Goal: Communication & Community: Answer question/provide support

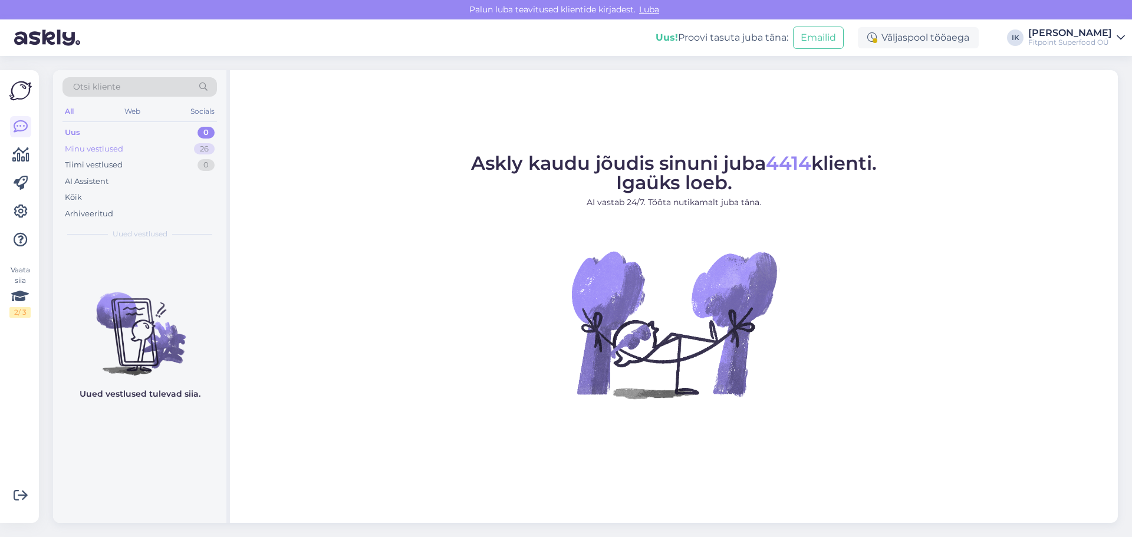
click at [108, 154] on div "Minu vestlused" at bounding box center [94, 149] width 58 height 12
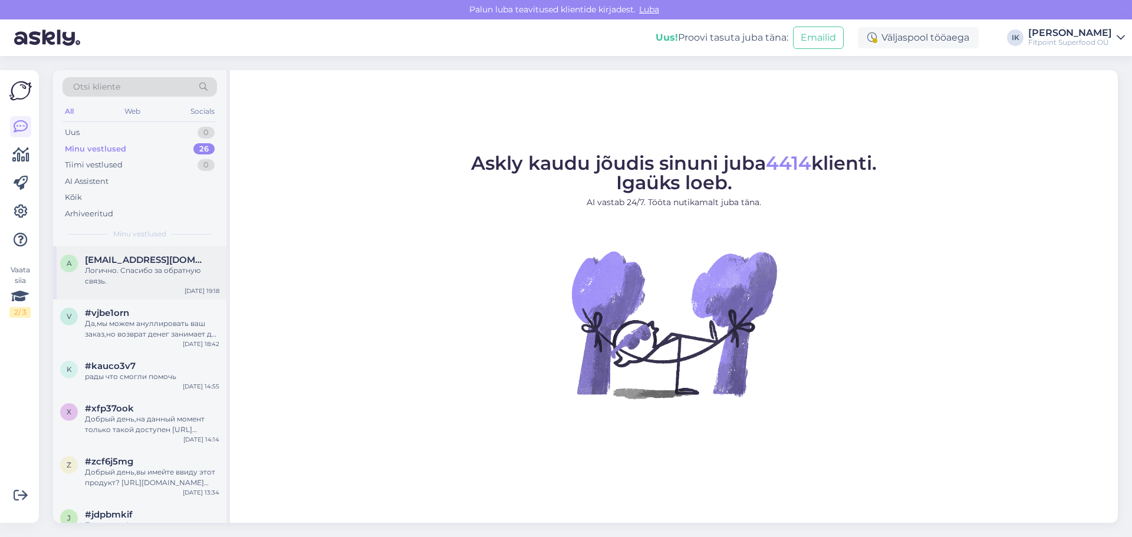
click at [186, 284] on div "Логично. Спасибо за обратную связь." at bounding box center [152, 275] width 134 height 21
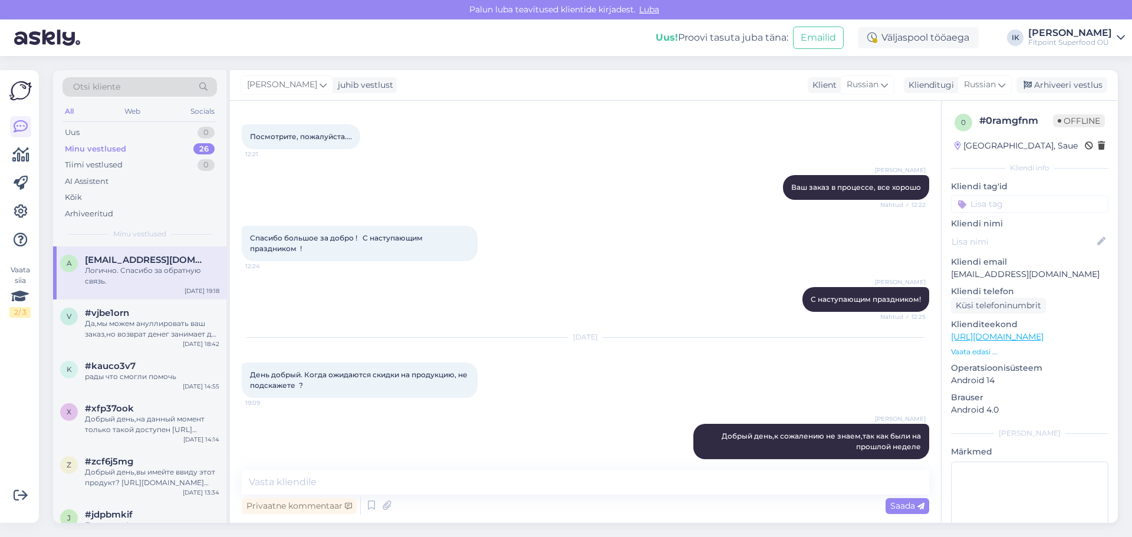
scroll to position [354, 0]
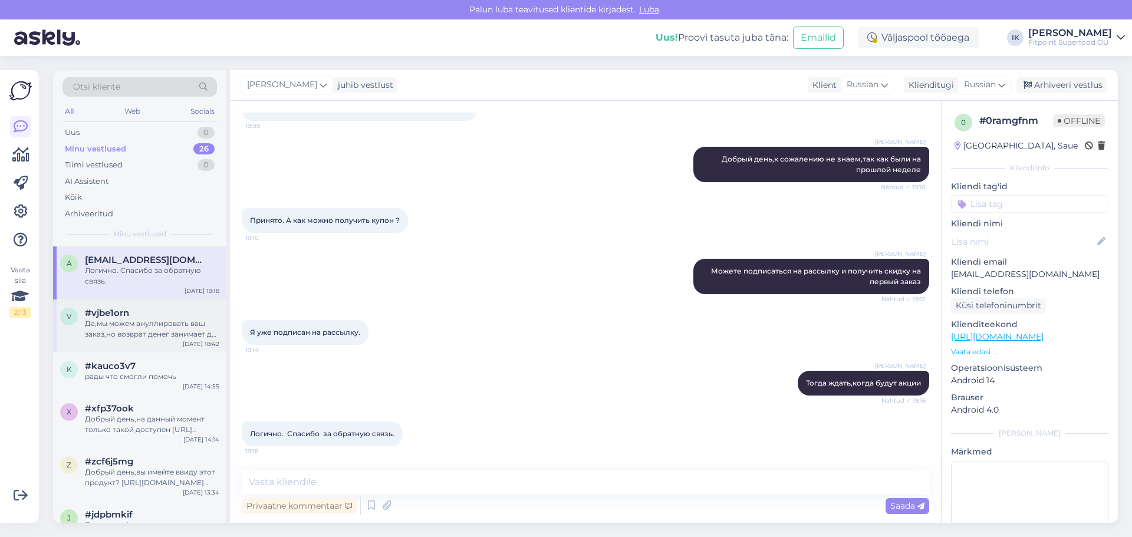
click at [134, 318] on div "Да,мы можем ануллировать ваш заказ,но возврат денег занимает до 2 недель,но обы…" at bounding box center [152, 328] width 134 height 21
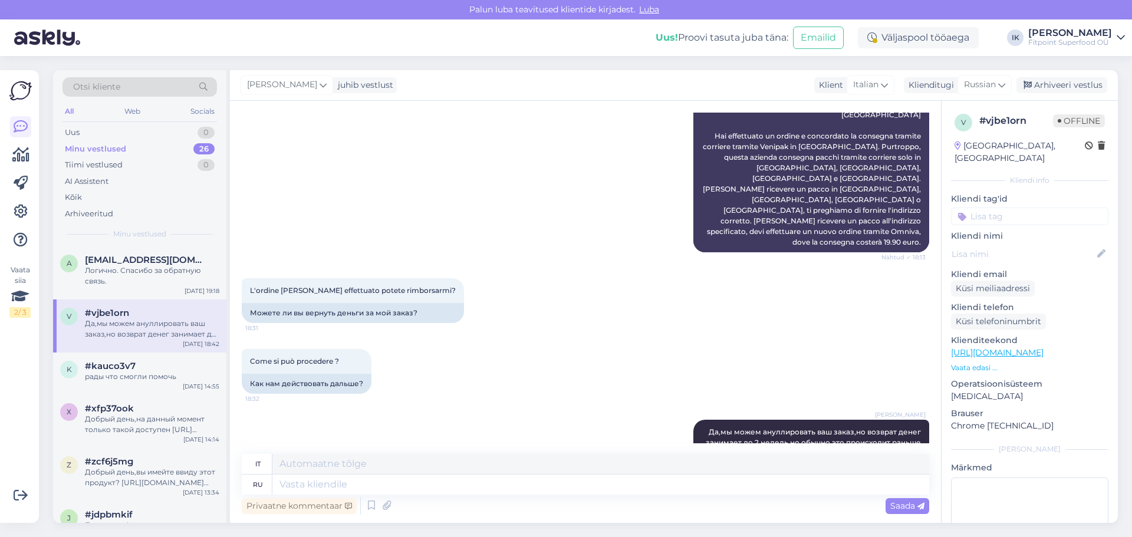
scroll to position [444, 0]
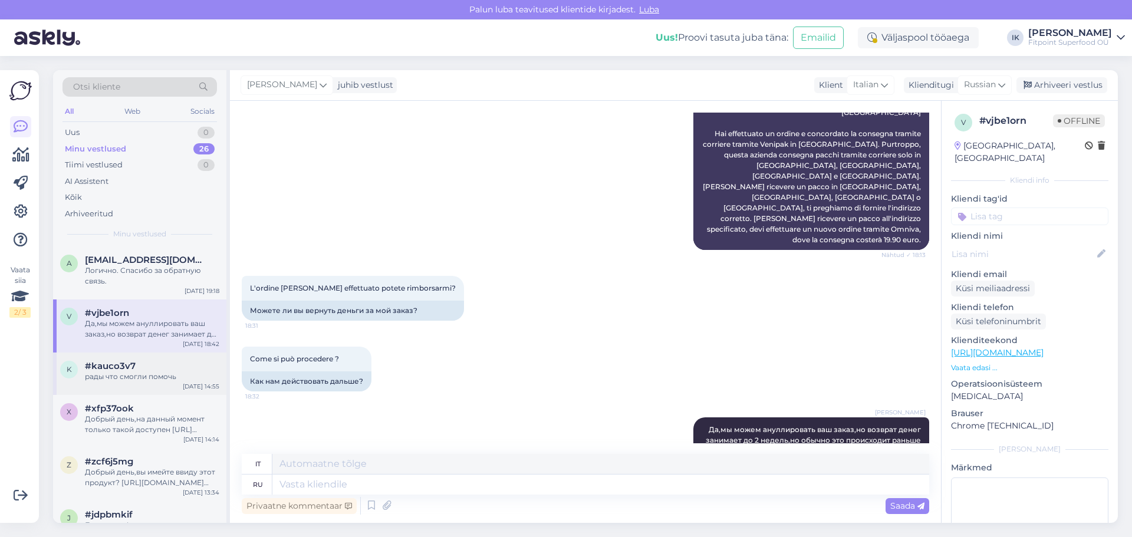
click at [158, 387] on div "k #kauco3v7 рады что смогли помочь [DATE] 14:55" at bounding box center [139, 374] width 173 height 42
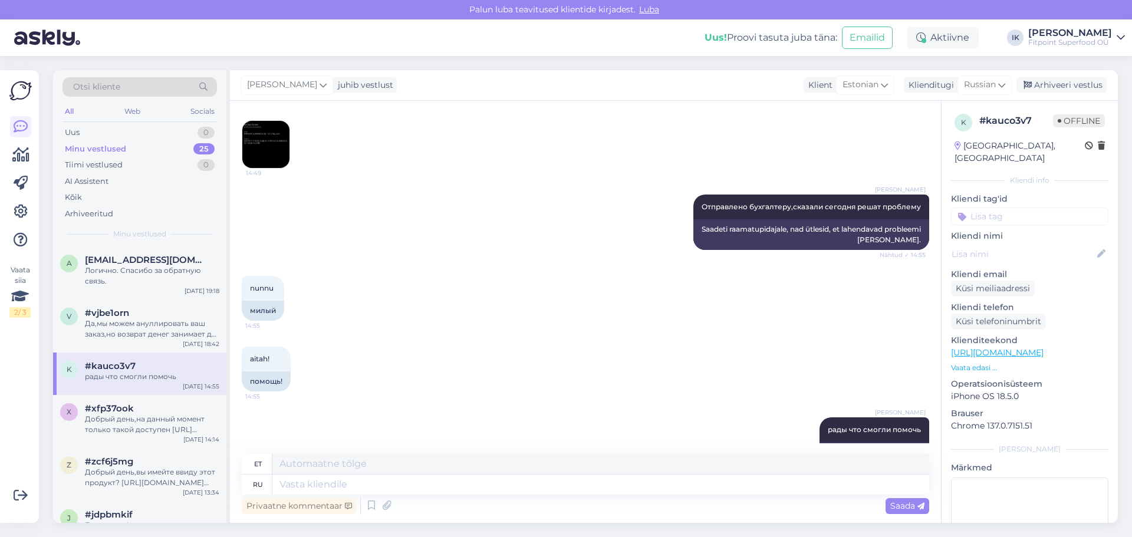
click at [442, 218] on div "Ilja Koivanen Отправлено бухгалтеру,сказали сегодня решат проблему Nähtud ✓ 14:…" at bounding box center [585, 222] width 687 height 81
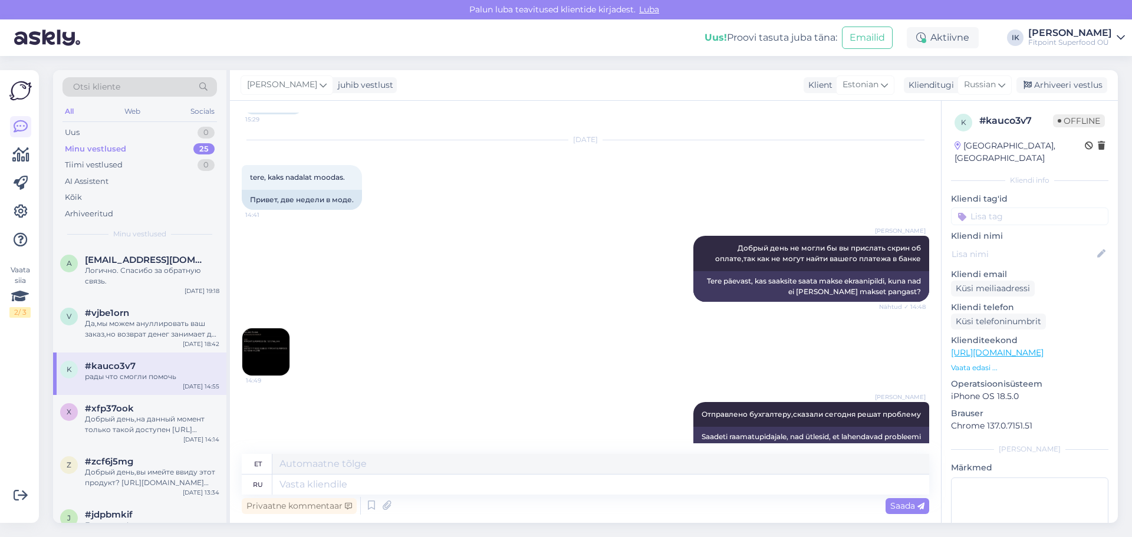
scroll to position [3143, 0]
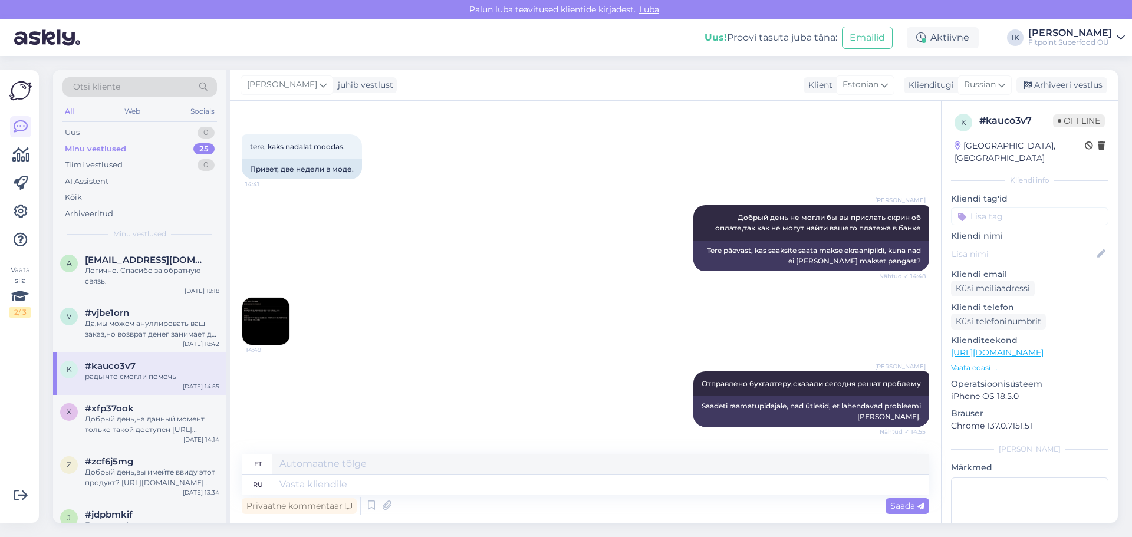
click at [259, 298] on img at bounding box center [265, 321] width 47 height 47
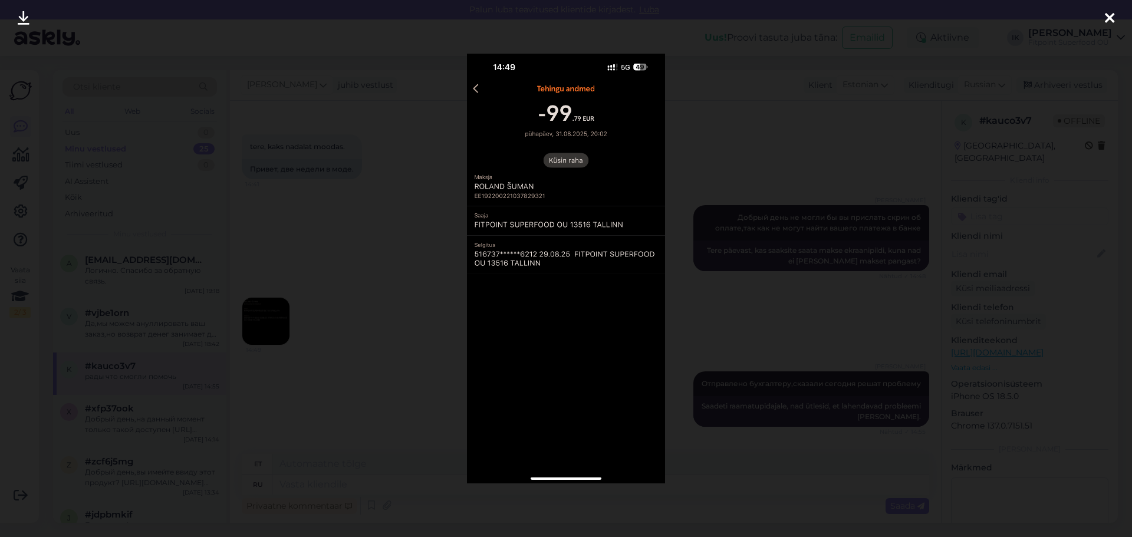
click at [735, 302] on div at bounding box center [566, 268] width 1132 height 537
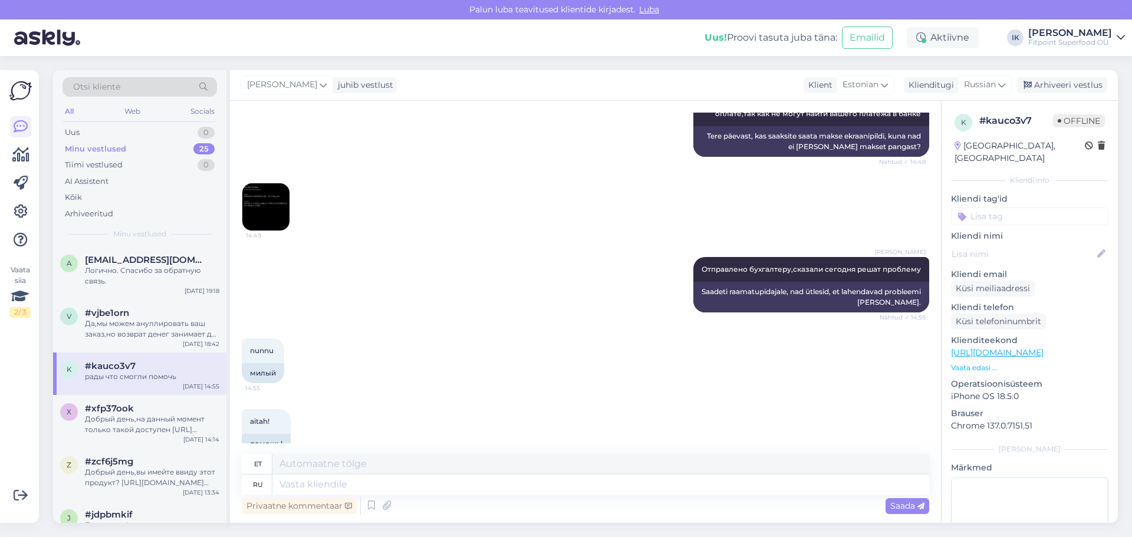
scroll to position [3320, 0]
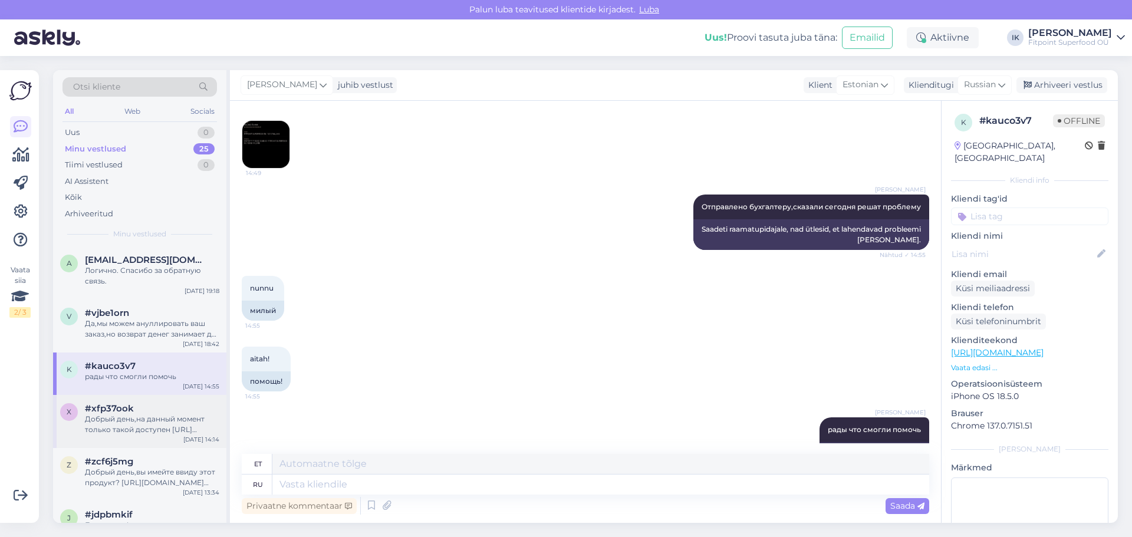
click at [170, 413] on div "#xfp37ook" at bounding box center [152, 408] width 134 height 11
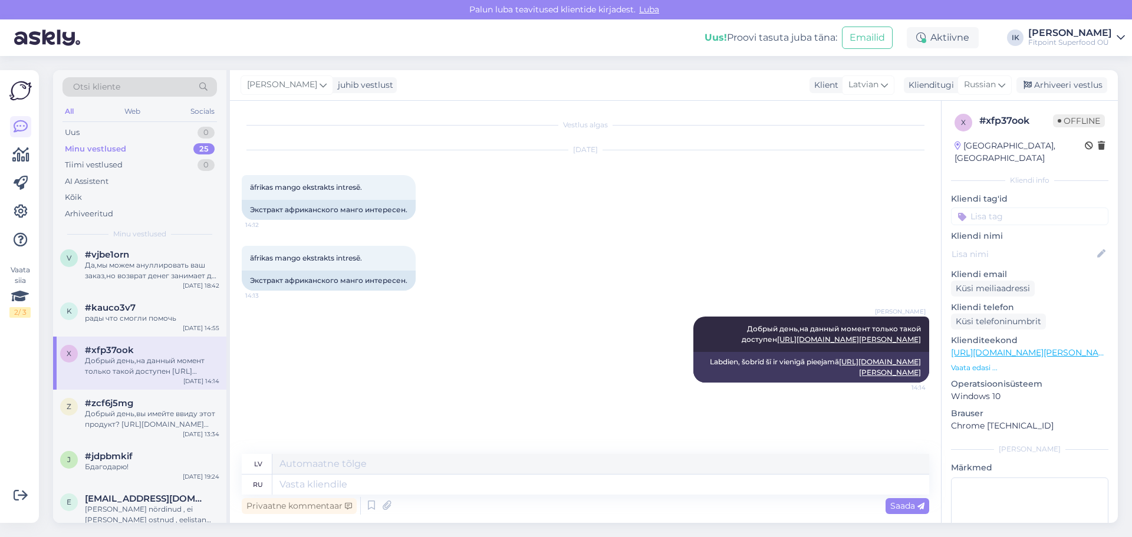
scroll to position [59, 0]
click at [126, 399] on span "#zcf6j5mg" at bounding box center [109, 402] width 48 height 11
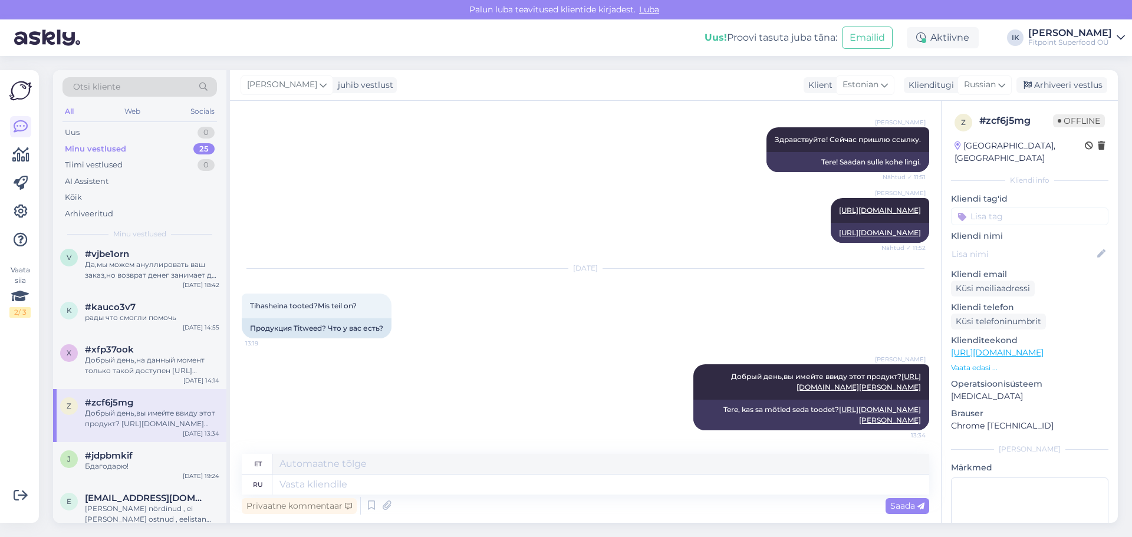
scroll to position [118, 0]
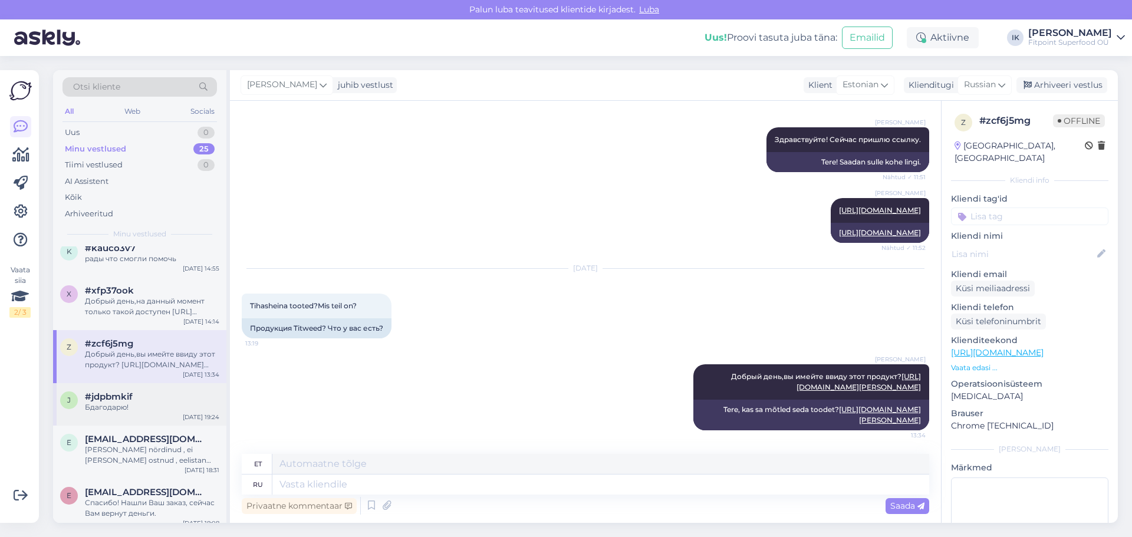
click at [182, 405] on div "Бдагодарю!" at bounding box center [152, 407] width 134 height 11
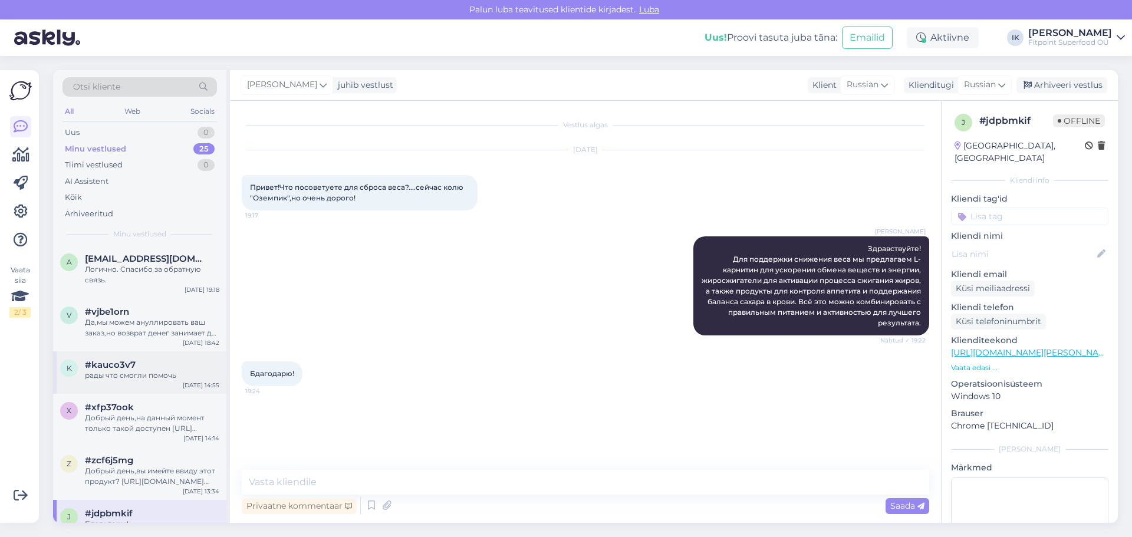
scroll to position [0, 0]
click at [144, 272] on div "Логично. Спасибо за обратную связь." at bounding box center [152, 275] width 134 height 21
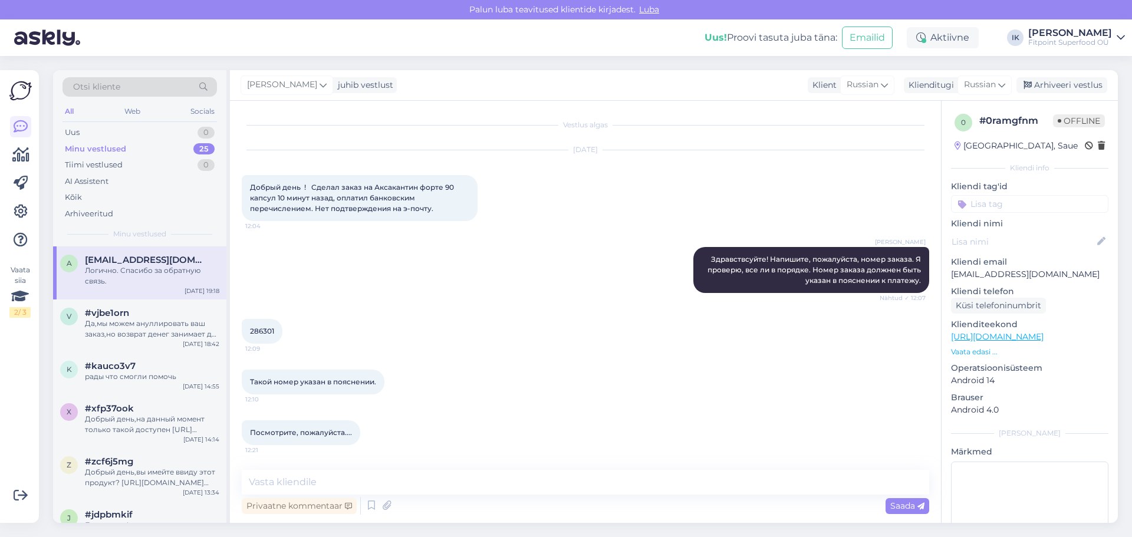
scroll to position [573, 0]
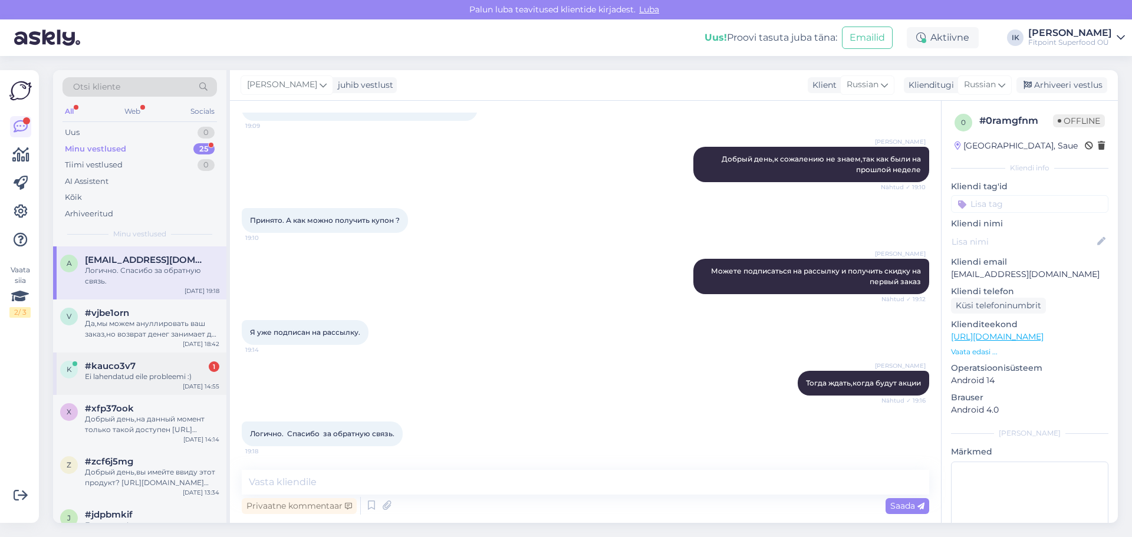
click at [156, 386] on div "k #kauco3v7 1 Ei lahendatud eile probleemi :) Sep 16 14:55" at bounding box center [139, 374] width 173 height 42
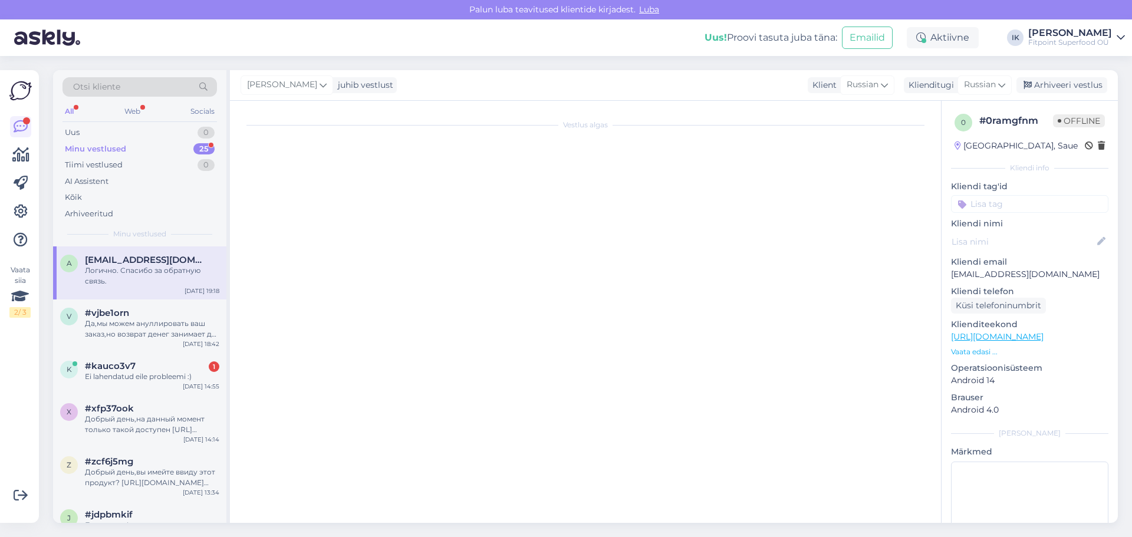
scroll to position [3415, 0]
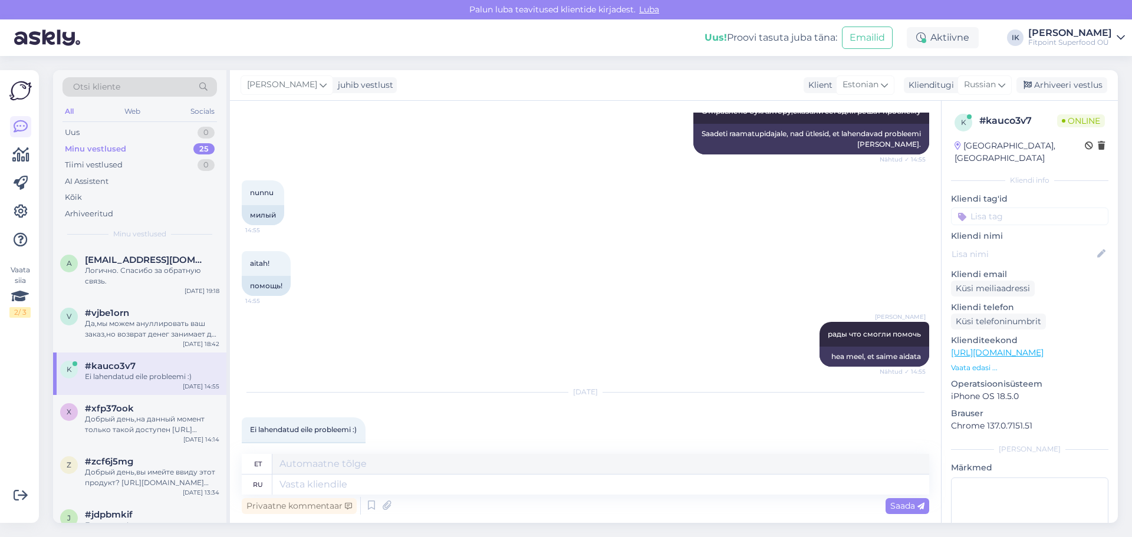
click at [498, 310] on div "Ilja Koivanen рады что смогли помочь Nähtud ✓ 14:55 hea meel, et saime aidata" at bounding box center [585, 344] width 687 height 71
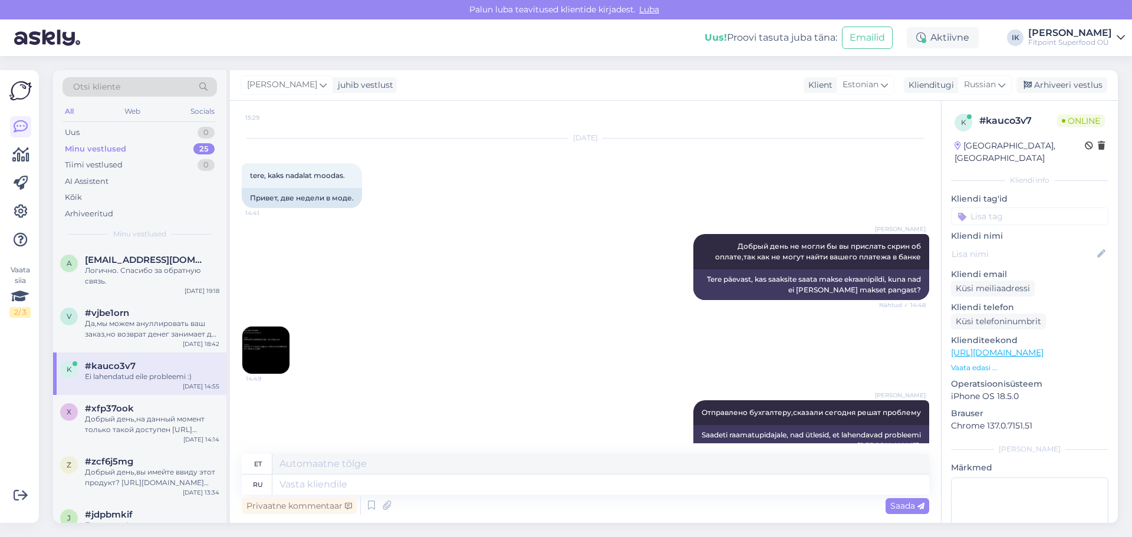
scroll to position [3062, 0]
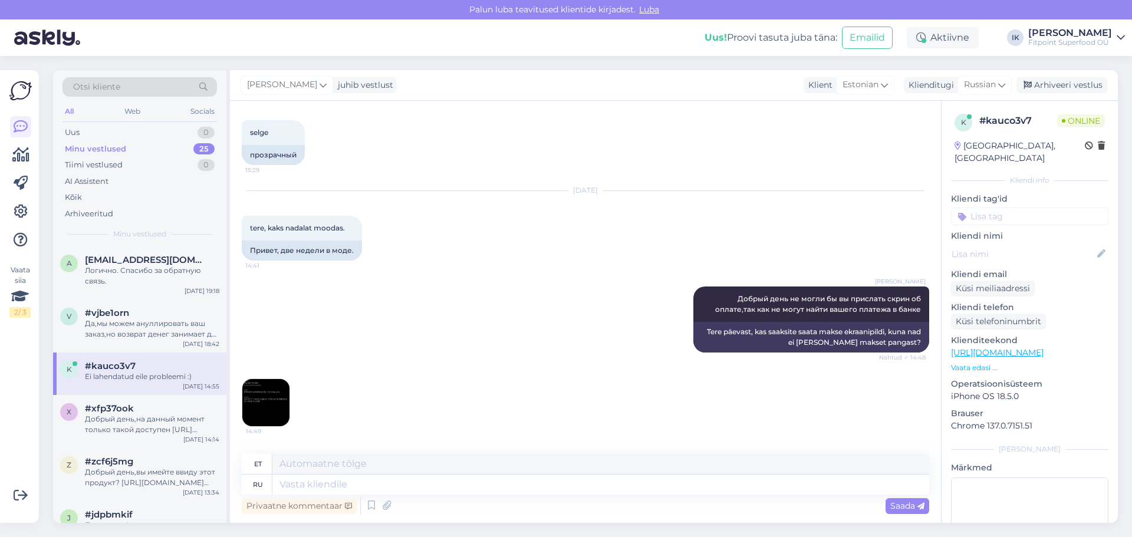
click at [491, 301] on div "Ilja Koivanen Добрый день не могли бы вы прислать скрин об оплате,так как не мо…" at bounding box center [585, 320] width 687 height 92
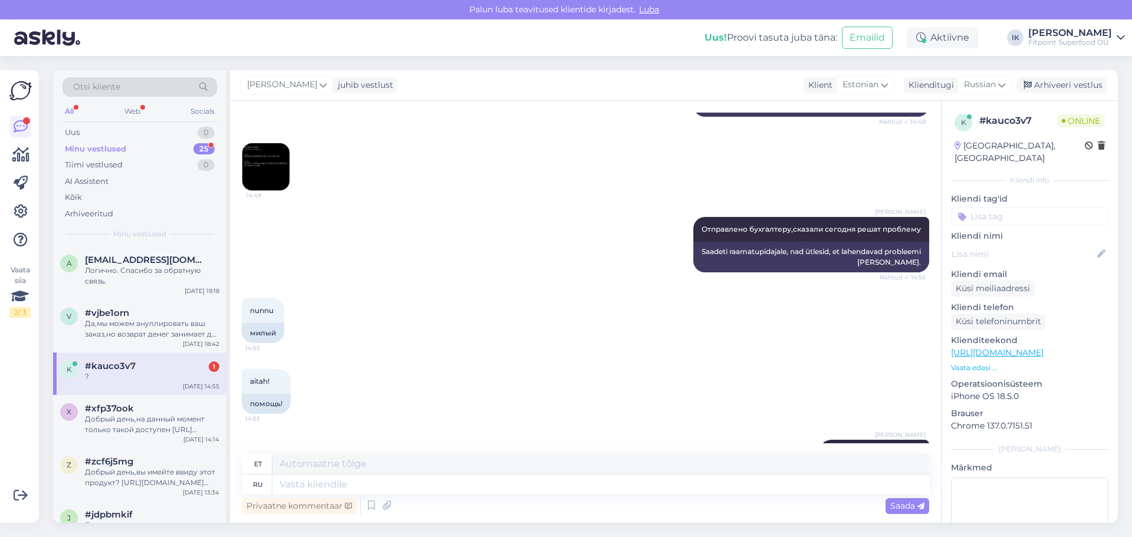
scroll to position [3486, 0]
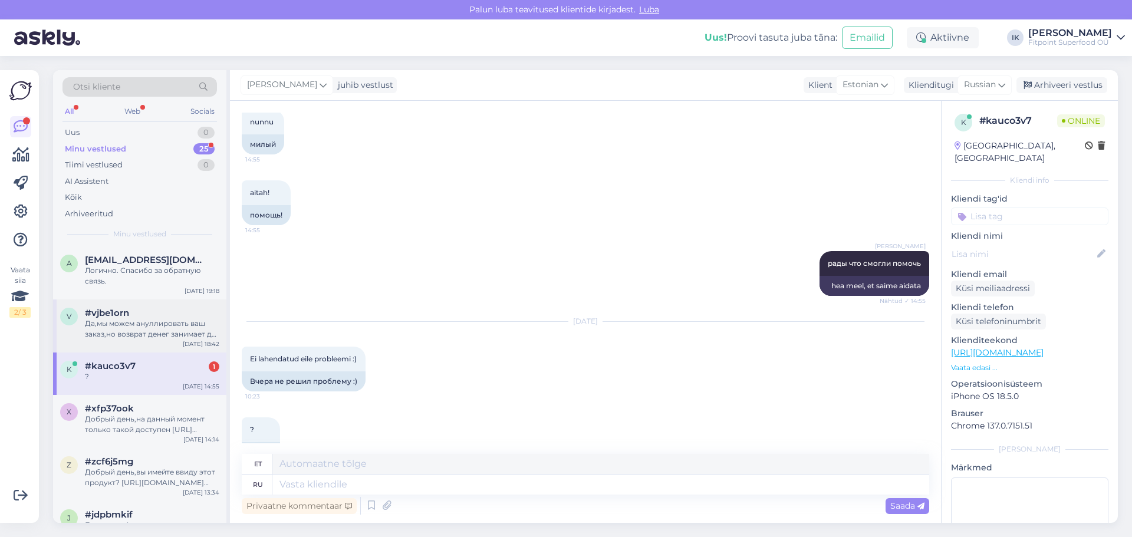
click at [153, 335] on div "Да,мы можем ануллировать ваш заказ,но возврат денег занимает до 2 недель,но обы…" at bounding box center [152, 328] width 134 height 21
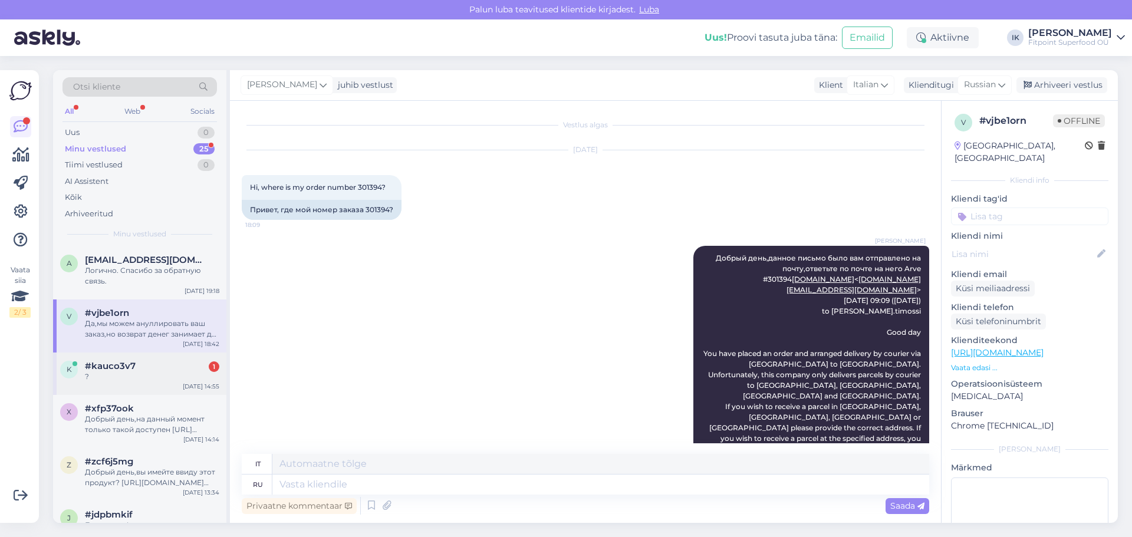
scroll to position [444, 0]
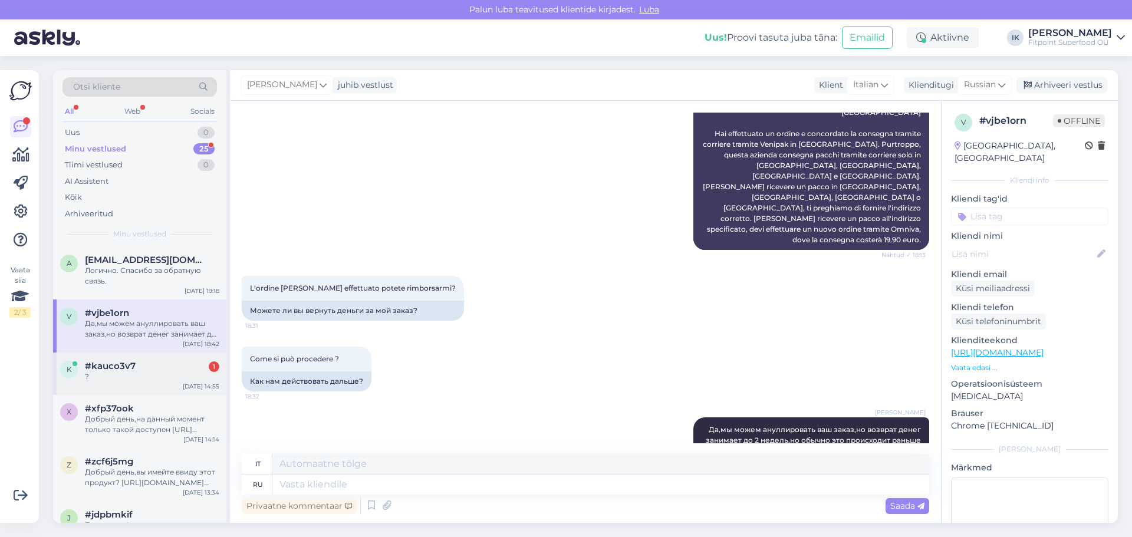
click at [177, 375] on div "?" at bounding box center [152, 376] width 134 height 11
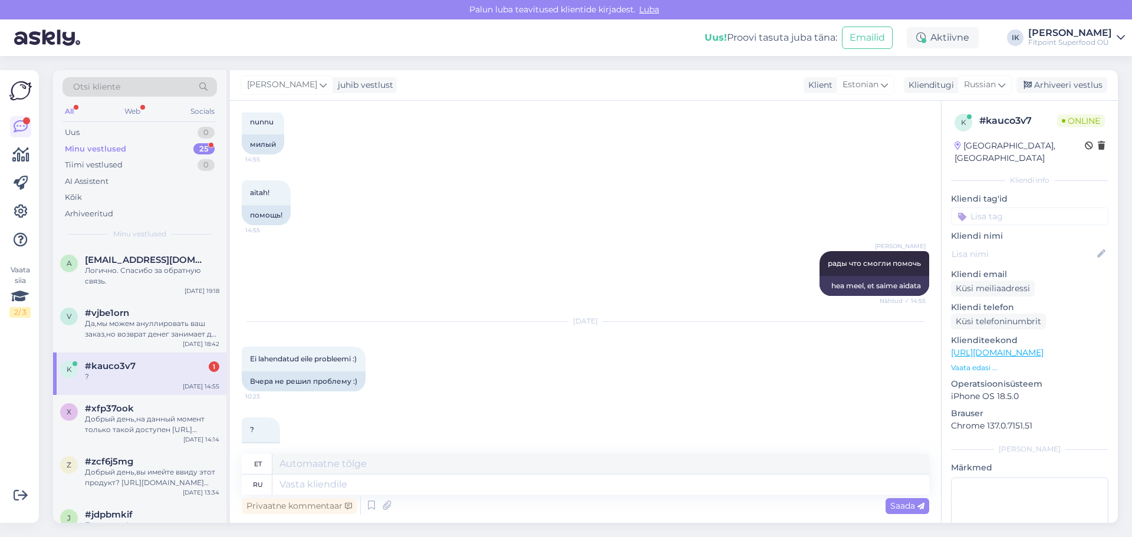
scroll to position [3557, 0]
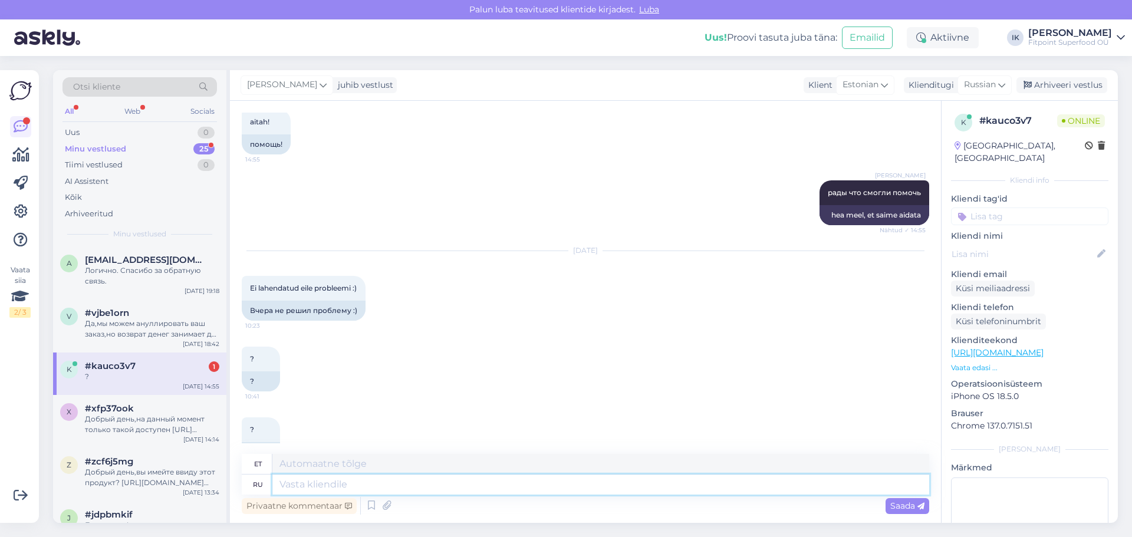
click at [369, 482] on textarea at bounding box center [600, 485] width 657 height 20
type textarea "Здравствуй"
type textarea "Tere"
type textarea "Здравствуйте!"
type textarea "Tere!"
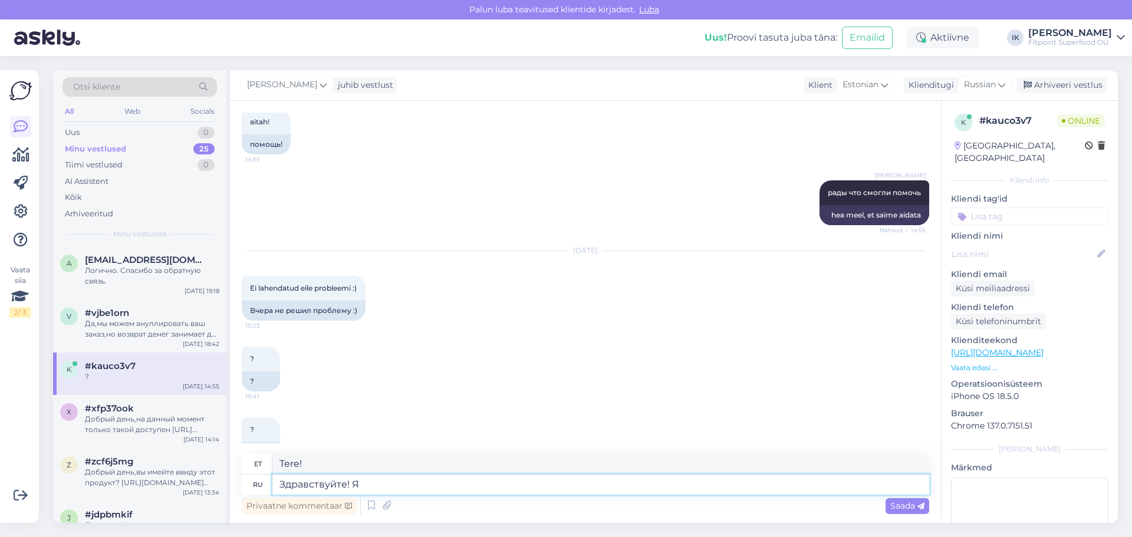
type textarea "Здравствуйте! Я ж"
type textarea "Tere! Mina"
type textarea "Здравствуйте! Я жду о"
type textarea "Tere! Ma ootan"
type textarea "Здравствуйте! Я жду ответа о"
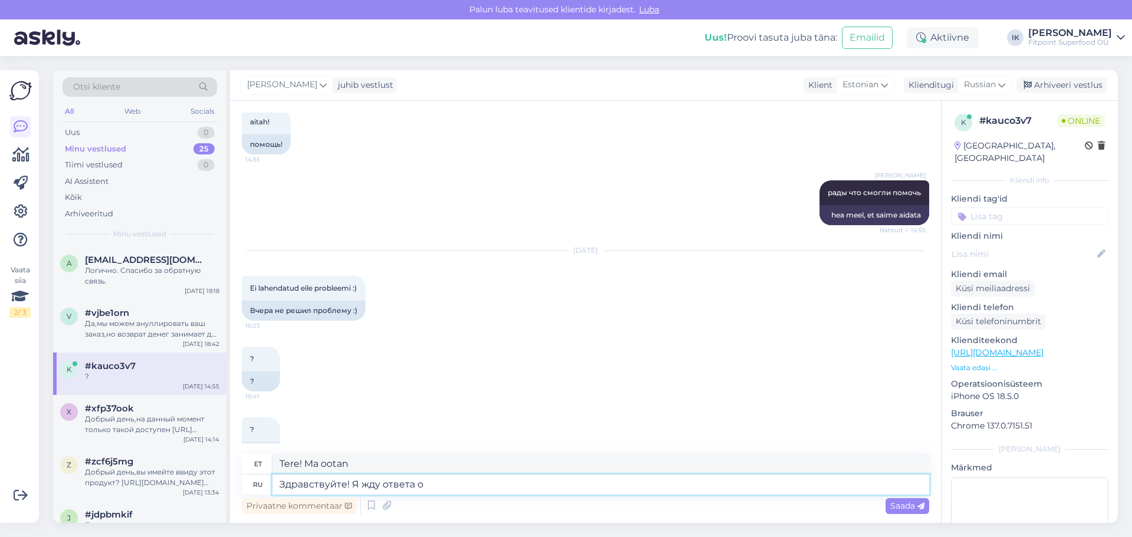
type textarea "Tere! Ootan vastust."
type textarea "Здравствуйте! Я жду ответа от"
type textarea "Tere! Ootan vastust kasutajalt"
type textarea "Здравствуйте! Я жду ответа от бухгалетра, чт"
type textarea "Tere! Ootan raamatupidaja vastust."
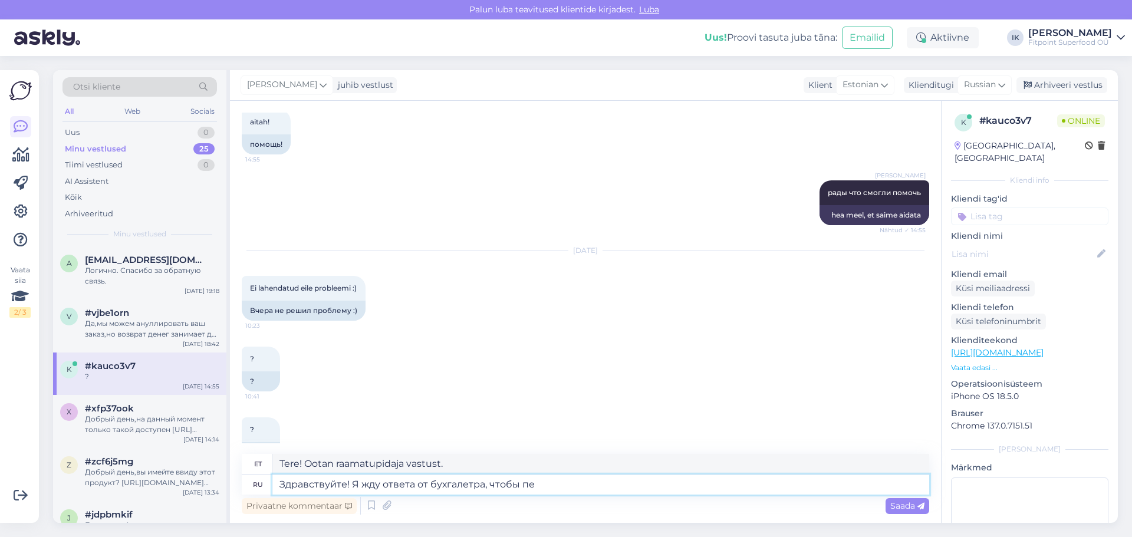
type textarea "Здравствуйте! Я жду ответа от бухгалетра, чтобы пер"
type textarea "Tere! Ootan raamatupidajalt vastust, et saaksin"
type textarea "Здравствуйте! Я жду ответа от бухгалетра, чтобы передать о"
type textarea "Tere! Ootan raamatupidajalt vastust, et saaksin selle edasi anda."
type textarea "Здравствуйте! Я жду ответа от бухгалетра, чтобы передать этот ответ В"
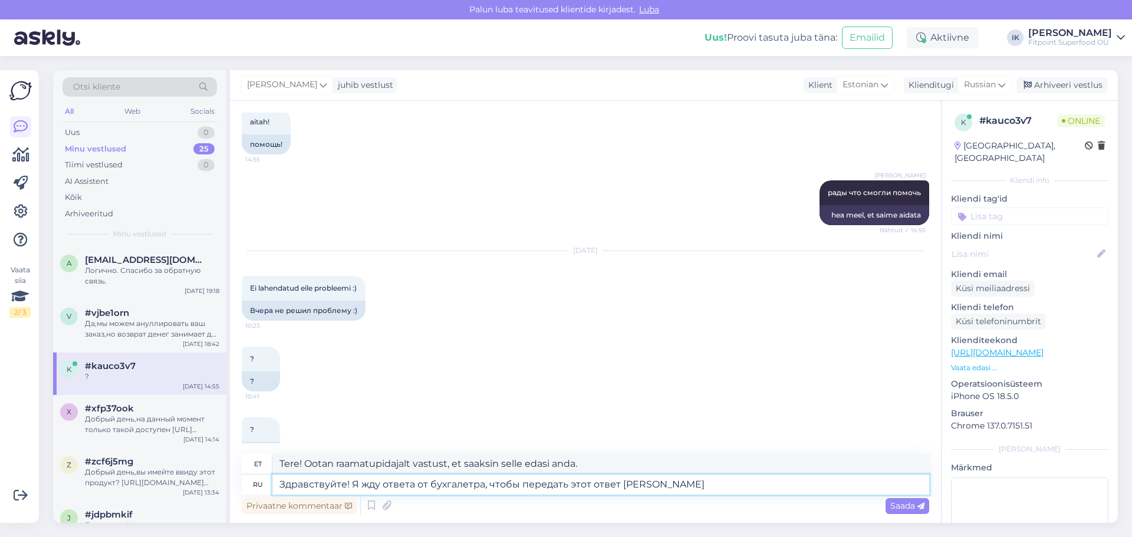
type textarea "Tere! Ootan raamatupidajalt vastust, et saaksin selle vastuse edastada."
type textarea "Здравствуйте! Я жду ответа от бухгалетра, чтобы передать этот ответ ВАм"
type textarea "Tere! Ootan raamatupidajalt vastust, et saaksin selle vastuse teile edastada."
type textarea "Здравствуйте! Я жду ответа от бухгалетра, чтобы передать этот ответ [PERSON_NAM…"
click at [896, 506] on span "Saada" at bounding box center [907, 506] width 34 height 11
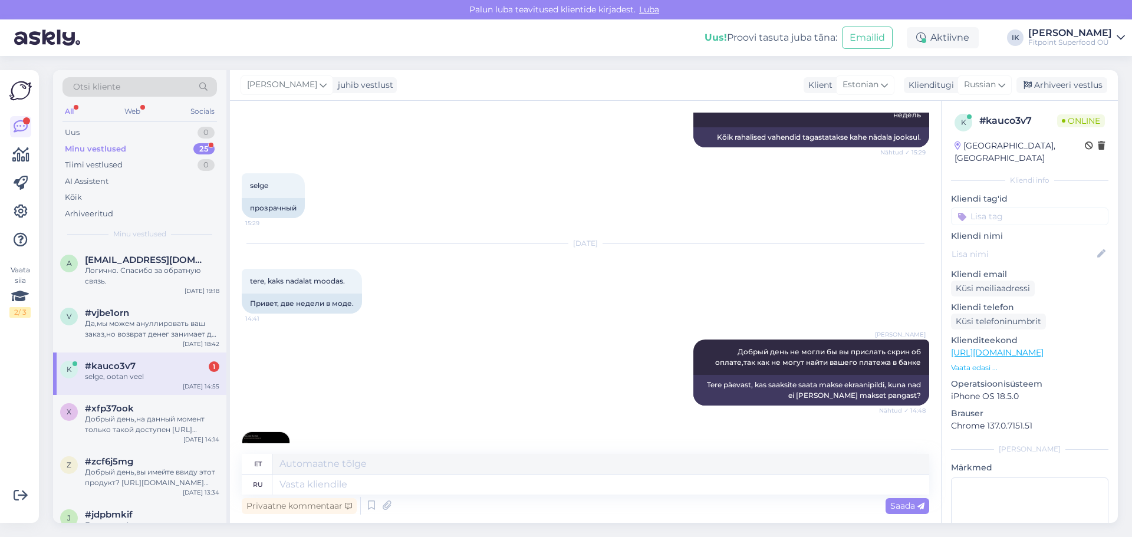
scroll to position [3071, 0]
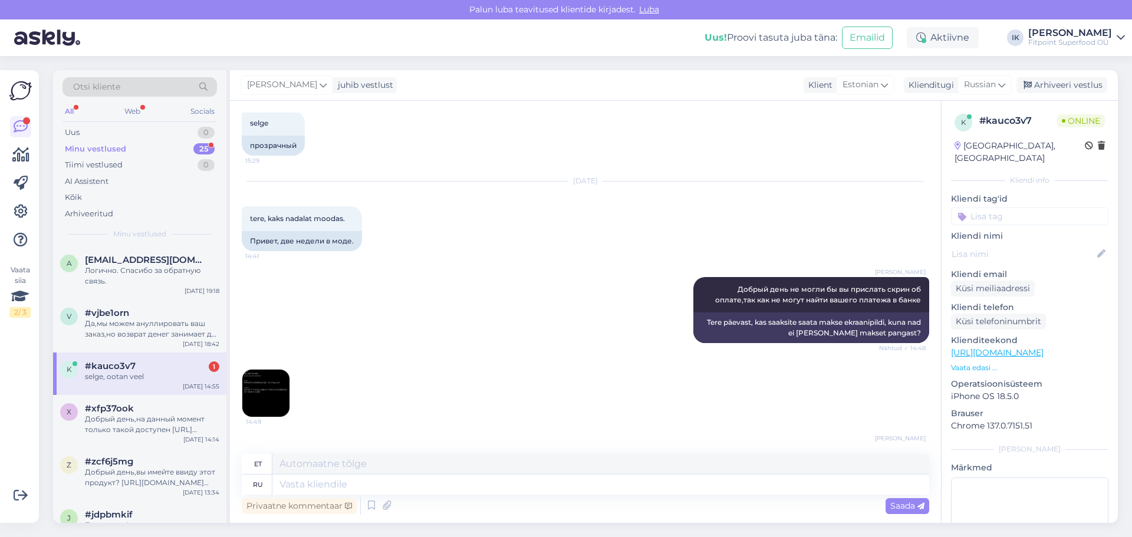
click at [274, 370] on img at bounding box center [265, 393] width 47 height 47
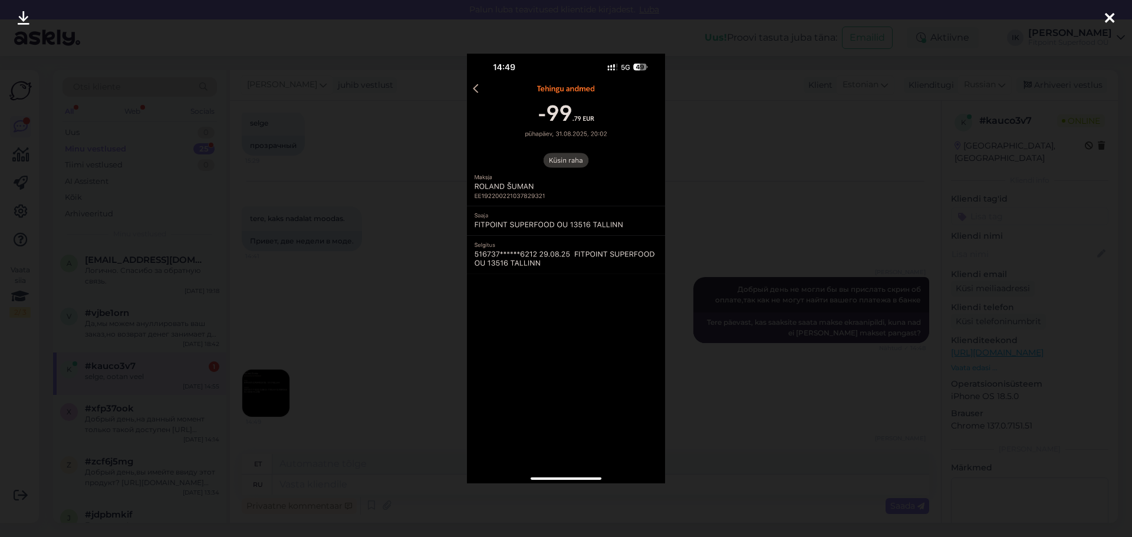
click at [808, 227] on div at bounding box center [566, 268] width 1132 height 537
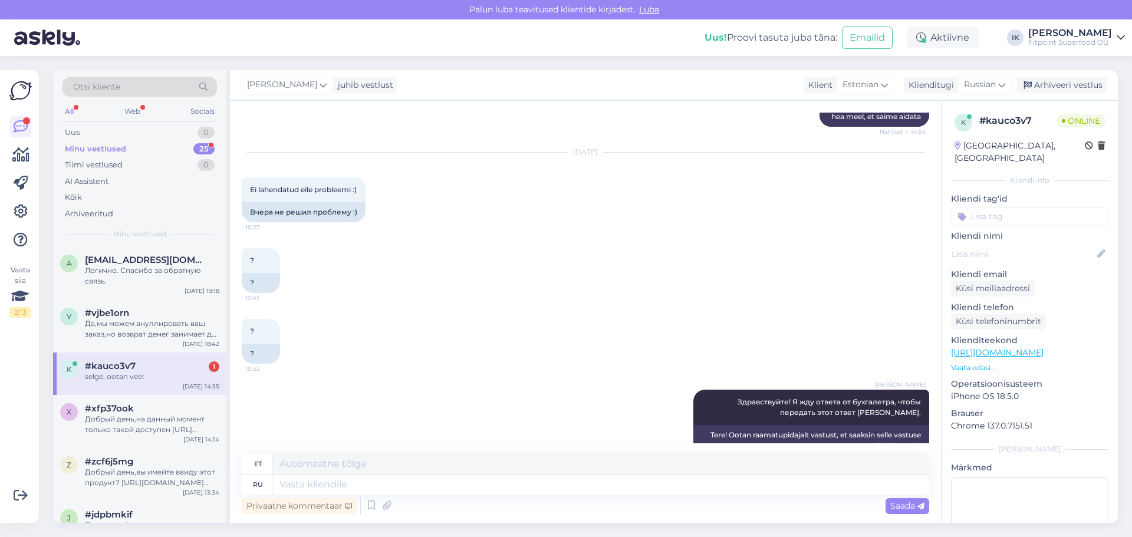
scroll to position [3720, 0]
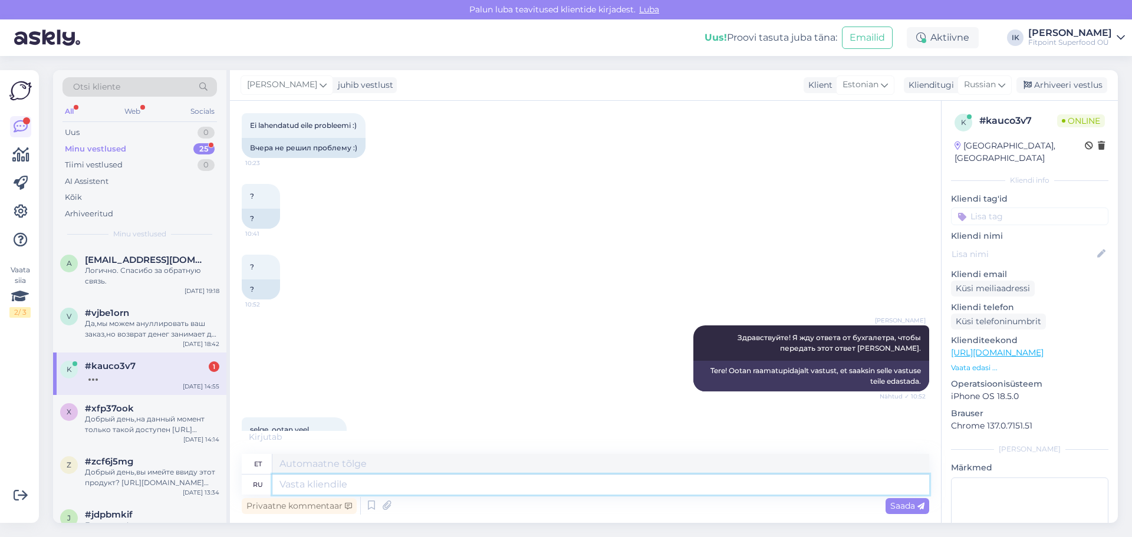
click at [357, 482] on textarea at bounding box center [600, 485] width 657 height 20
type textarea "Де"
type textarea "De"
type textarea "Деньги В"
type textarea "Raha"
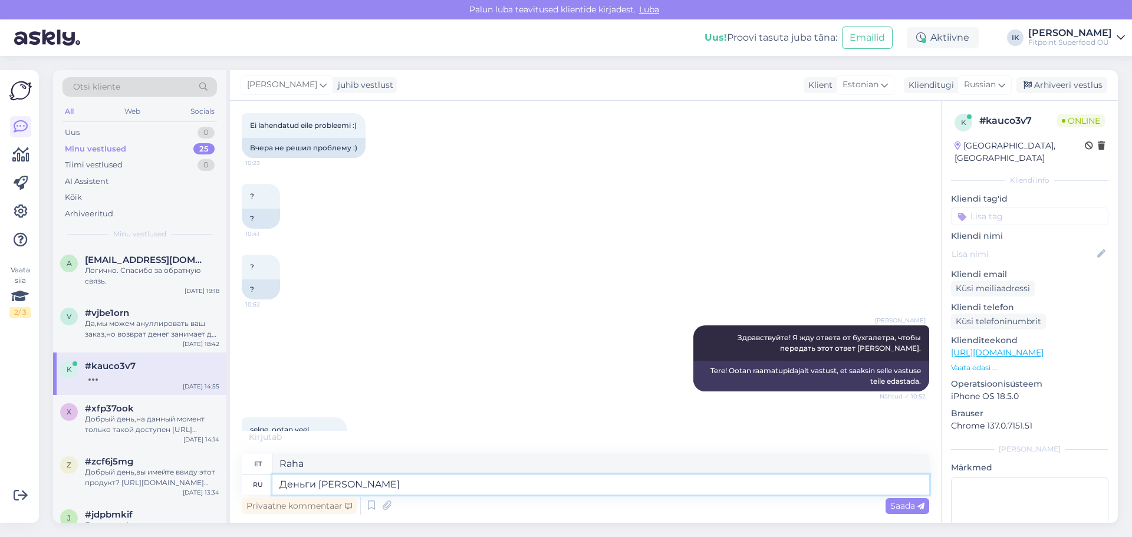
type textarea "Деньги Вам в"
type textarea "Raha sulle"
type textarea "Деньги Вам вернули сег"
type textarea "Raha tagastati teile"
type textarea "Деньги Вам вернули сегоня-"
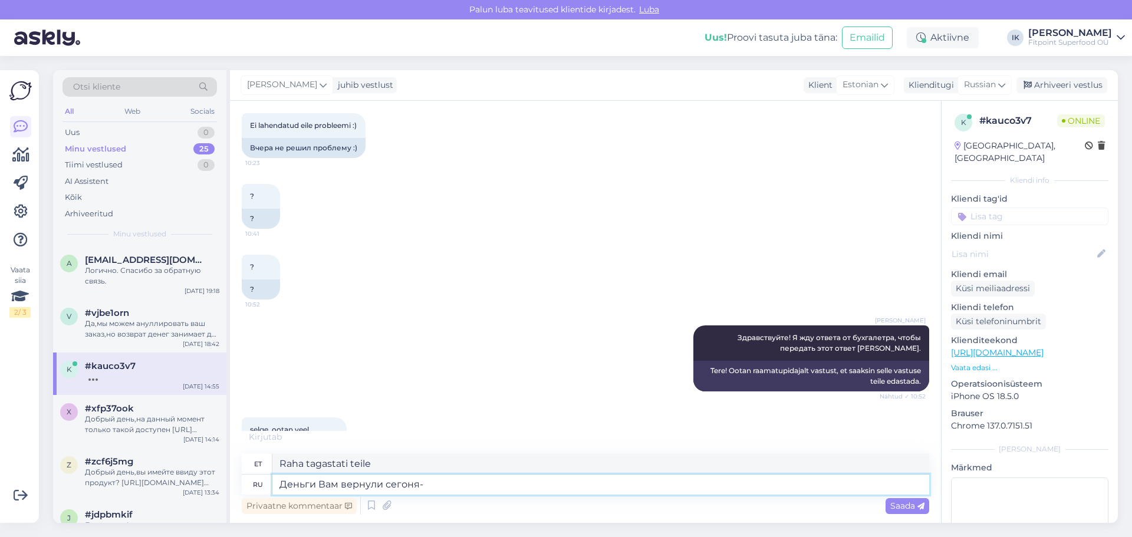
type textarea "Raha tagastati teile täna."
type textarea "Деньги Вам вернули сегодня -"
type textarea "Raha tagastati teile täna"
type textarea "Деньги Вам вернули сегодня - п"
type textarea "Raha tagastati teile täna -"
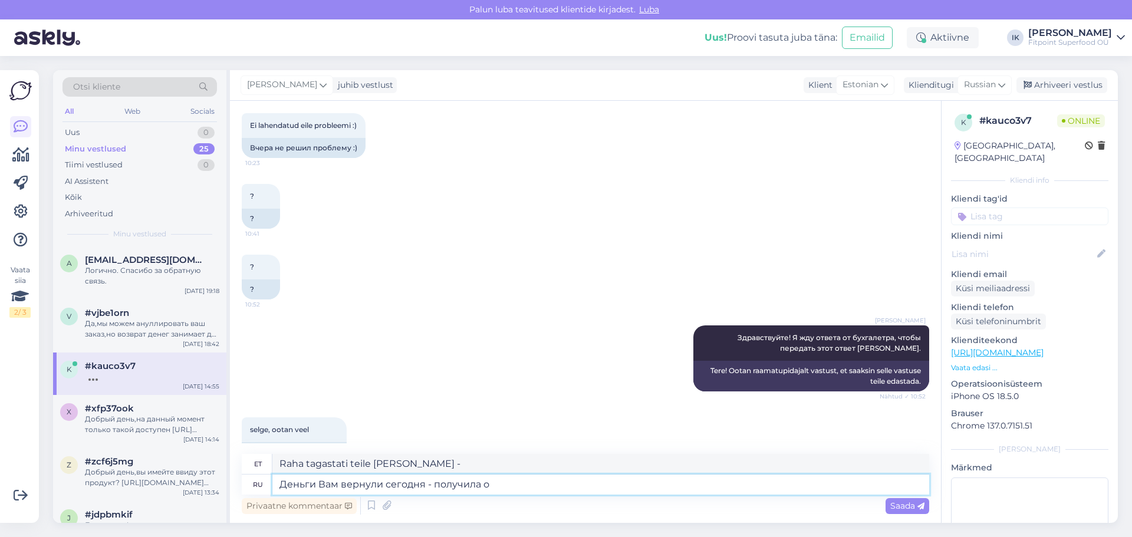
type textarea "Деньги Вам вернули сегодня - получила от"
type textarea "Raha tagastati teile täna - ma sain selle kätte"
type textarea "Деньги Вам вернули сегодня - получила ответ о"
type textarea "Raha tagastati teile täna - sain vastuse"
type textarea "Деньги Вам вернули сегодня - получила ответ от бухг"
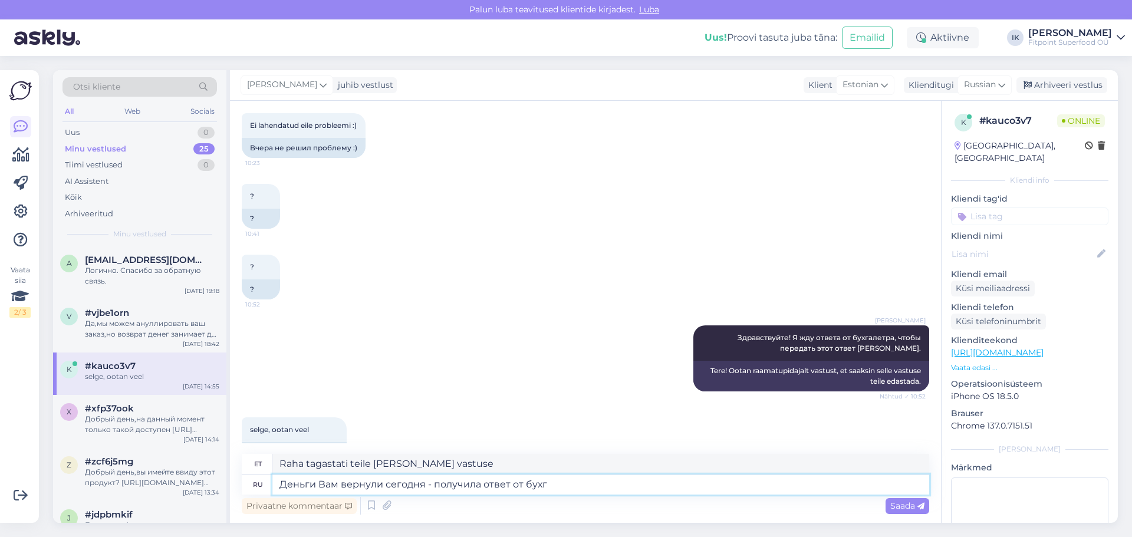
type textarea "Raha tagastati teile täna - sain raamatupidamisosakonnalt vastuse"
type textarea "Деньги Вам вернули сегодня - получила ответ от бухгалтера. П"
type textarea "Raha tagastati teile täna - sain raamatupidajalt vastuse."
type textarea "Деньги Вам вернули сегодня - получила ответ от бухгалтера. Проверьте сво"
type textarea "Raha tagastati teile täna - sain raamatupidajalt vastuse. Tšekk"
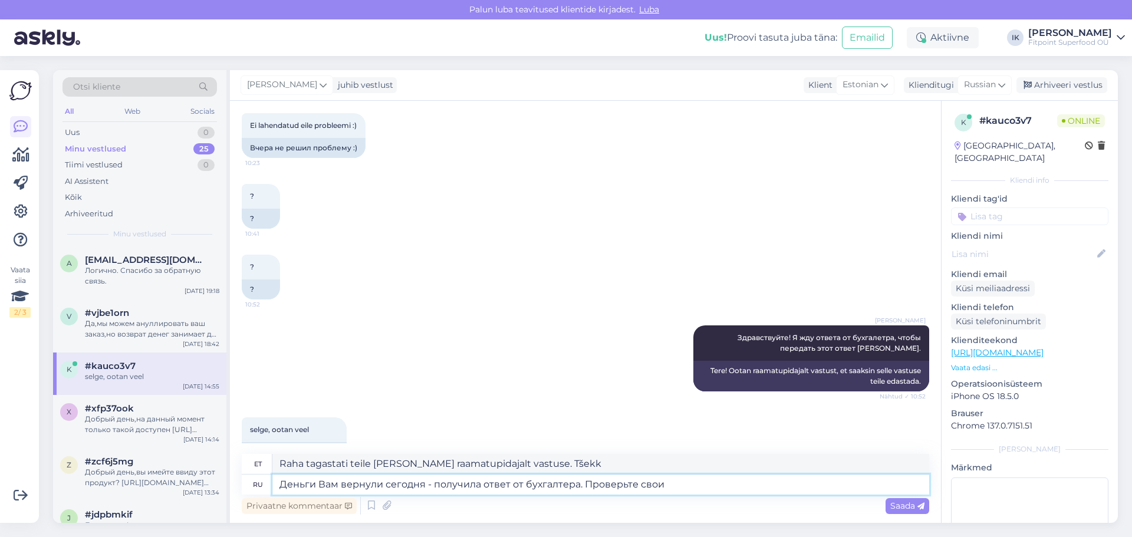
type textarea "Деньги Вам вернули сегодня - получила ответ от бухгалтера. Проверьте свои"
type textarea "Raha tagastati teile täna – sain raamatupidajalt vastuse. Kontrollige oma"
type textarea "Деньги Вам вернули сегодня - получила ответ от бухгалтера. Проверьте свой счет,"
type textarea "Raha tagastati teile täna - sain raamatupidajalt vastuse. Kontrollige oma konto…"
type textarea "Деньги Вам вернули сегодня - получила ответ от бухгалтера. Проверьте свой счет,…"
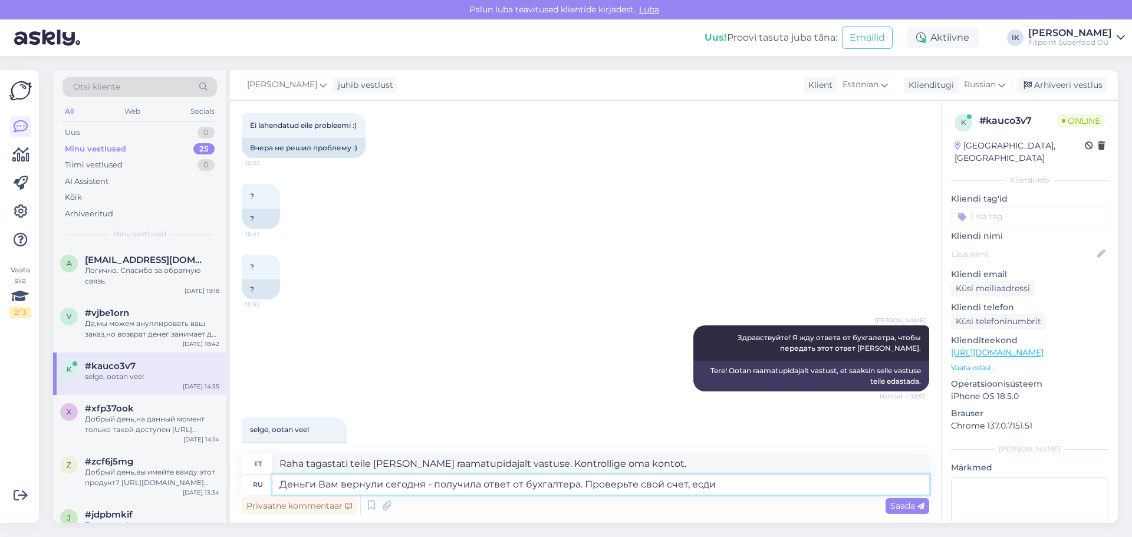
type textarea "Raha tagastati teile täna - sain raamatupidajalt vastuse. Kontrollige oma konto…"
type textarea "Деньги Вам вернули сегодня - получила ответ от бухгалтера. Проверьте свой счет,…"
type textarea "Raha tagastati teile täna - sain raamatupidajalt vastuse. Kontrollige oma konto…"
type textarea "Деньги Вам вернули сегодня - получила ответ от бухгалтера. Проверьте свой счет,…"
type textarea "Raha tagastati teile täna - sain raamatupidajalt vastuse. Kontrollige oma konto…"
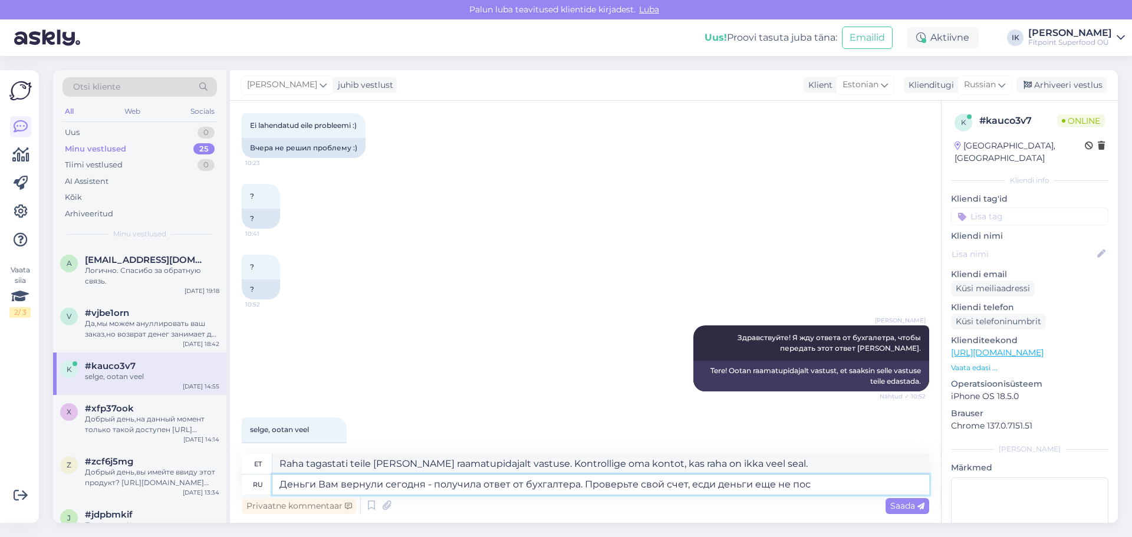
type textarea "Деньги Вам вернули сегодня - получила ответ от бухгалтера. Проверьте свой счет,…"
type textarea "Raha tagastati teile täna - sain raamatupidajalt vastuse. Kontrollige oma konto…"
type textarea "Деньги Вам вернули сегодня - получила ответ от бухгалтера. Проверьте свой счет,…"
type textarea "Raha tagastati teile täna - sain raamatupidajalt vastuse. Kontrollige oma konto…"
type textarea "Деньги Вам вернули сегодня - получила ответ от бухгалтера. Проверьте свой счет,…"
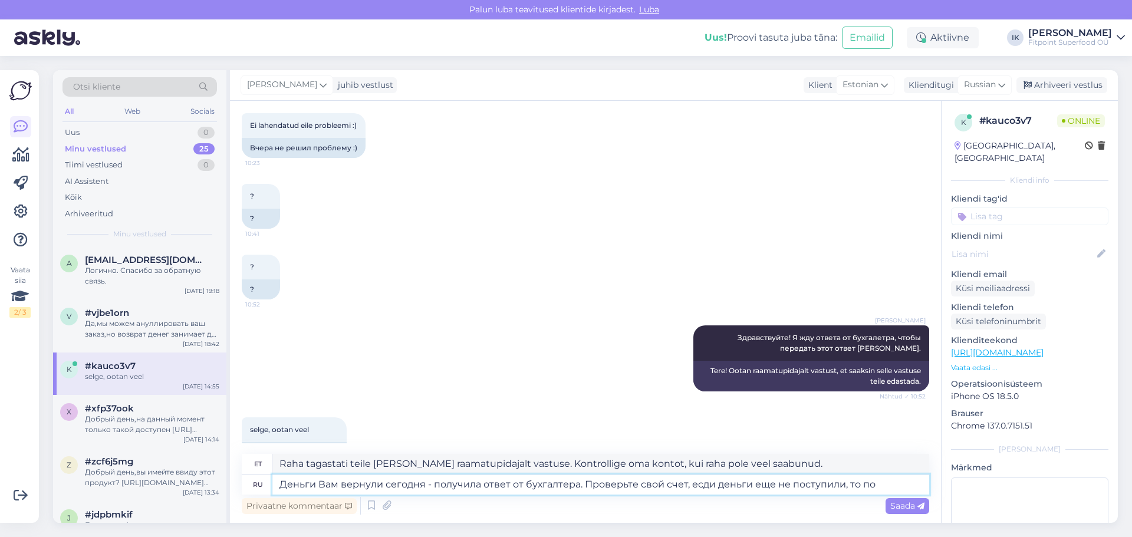
type textarea "Raha tagastati teile täna - sain raamatupidajalt vastuse. Kontrollige oma konto…"
type textarea "Деньги Вам вернули сегодня - получила ответ от бухгалтера. Проверьте свой счет,…"
type textarea "Raha tagastati teile täna - sain raamatupidajalt vastuse. Kontrollige oma konto…"
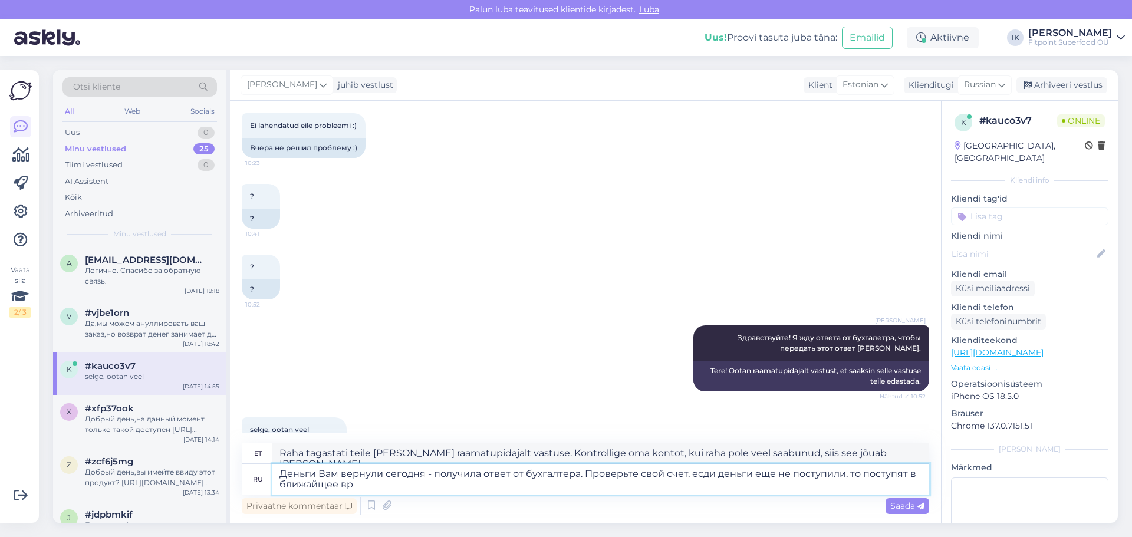
type textarea "Деньги Вам вернули сегодня - получила ответ от бухгалтера. Проверьте свой счет,…"
type textarea "Raha tagastati teile täna - sain raamatupidajalt vastuse. Kontrollige oma konto…"
type textarea "Деньги Вам вернули сегодня - получила ответ от бухгалтера. Проверьте свой счет,…"
type textarea "Raha tagastati teile täna - sain raamatupidajalt vastuse. Kontrollige oma konto…"
click at [388, 481] on textarea "Деньги Вам вернули сегодня - получила ответ от бухгалтера. Проверьте свой счет,…" at bounding box center [600, 479] width 657 height 31
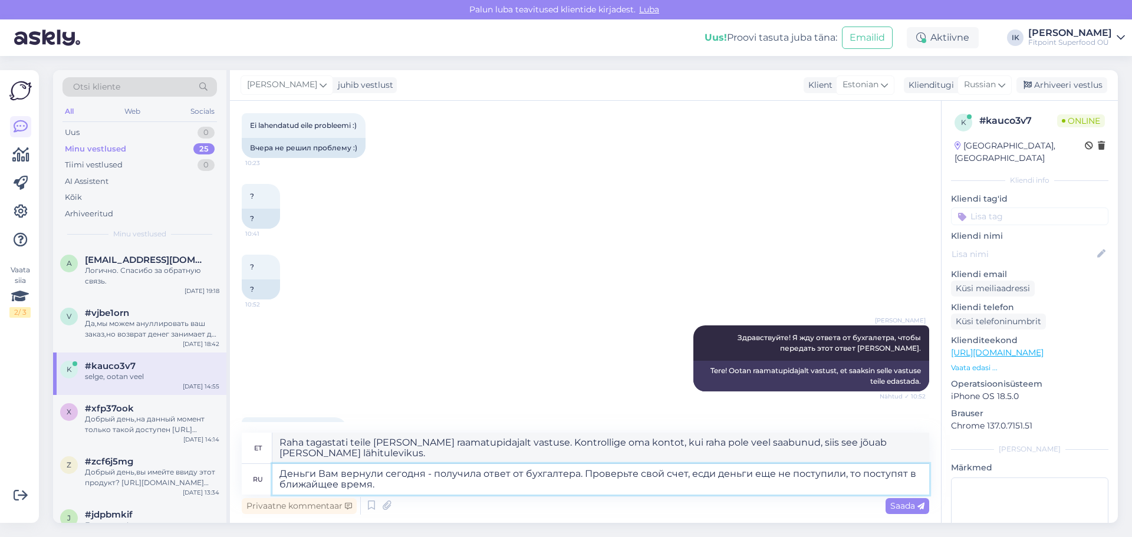
click at [424, 470] on textarea "Деньги Вам вернули сегодня - получила ответ от бухгалтера. Проверьте свой счет,…" at bounding box center [600, 479] width 657 height 31
type textarea "Деньги Вам вернули [DATE] с утра - получила ответ от бухгалтера. Проверьте свой…"
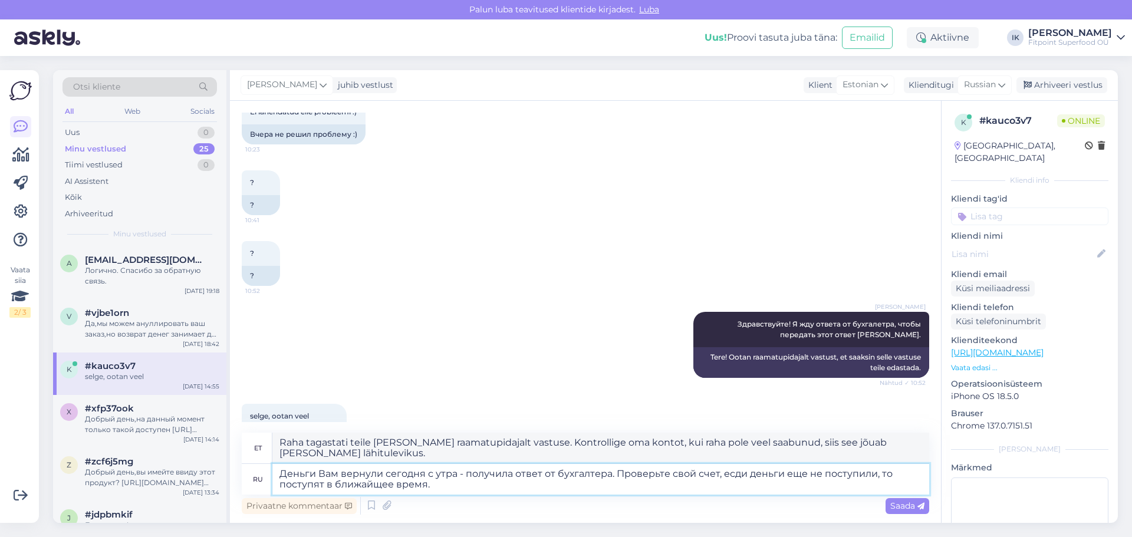
type textarea "Raha tagastati teile täna hommikul - sain raamatupidajalt vastuse. Kontrollige …"
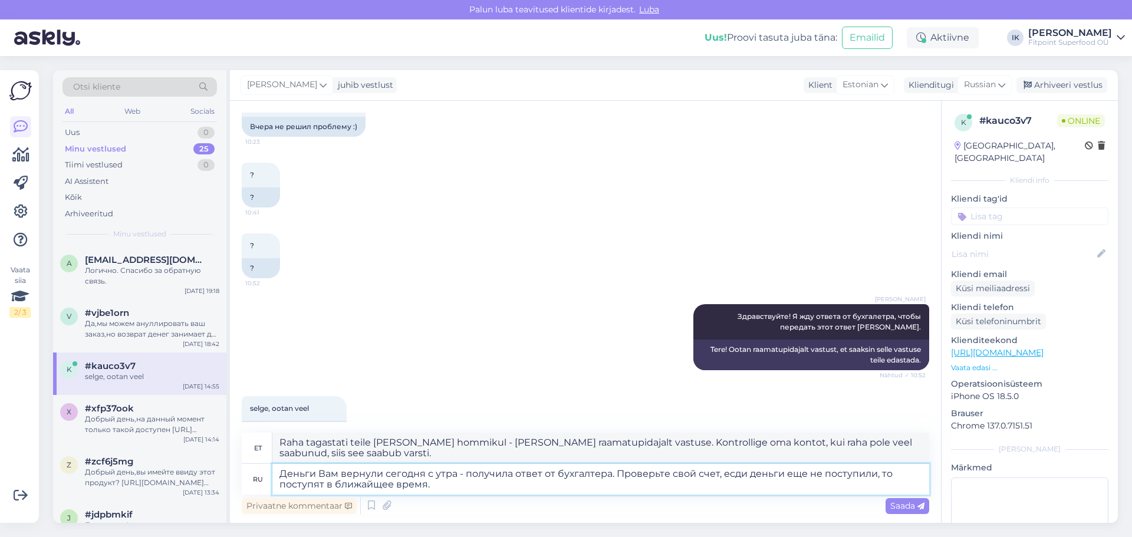
click at [468, 492] on textarea "Деньги Вам вернули [DATE] с утра - получила ответ от бухгалтера. Проверьте свой…" at bounding box center [600, 479] width 657 height 31
type textarea "Деньги Вам вернули [DATE] с утра - получила ответ от бухгалтера. Проверьте свой…"
click at [899, 503] on span "Saada" at bounding box center [907, 506] width 34 height 11
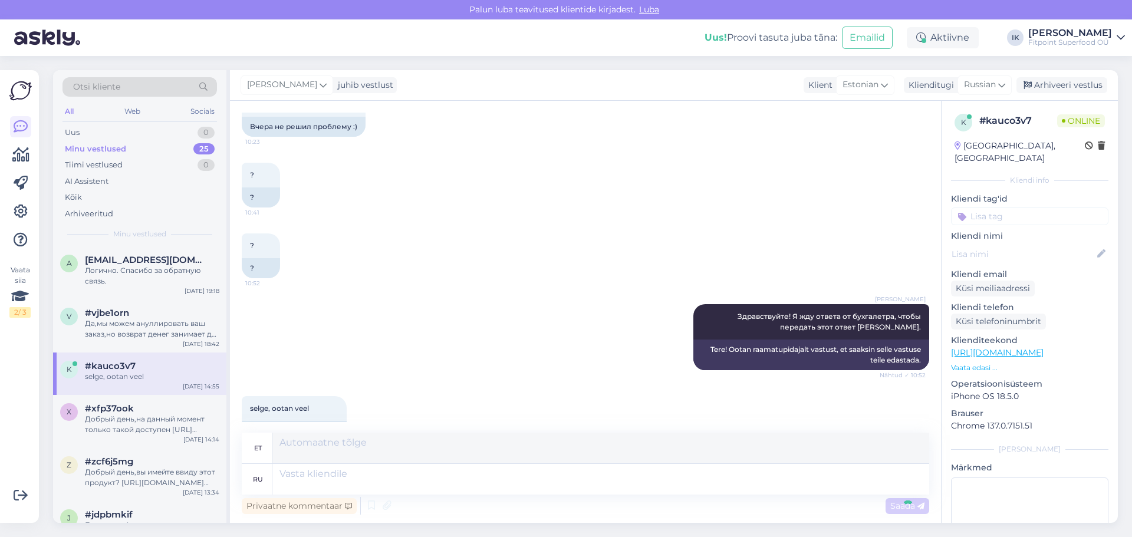
scroll to position [3833, 0]
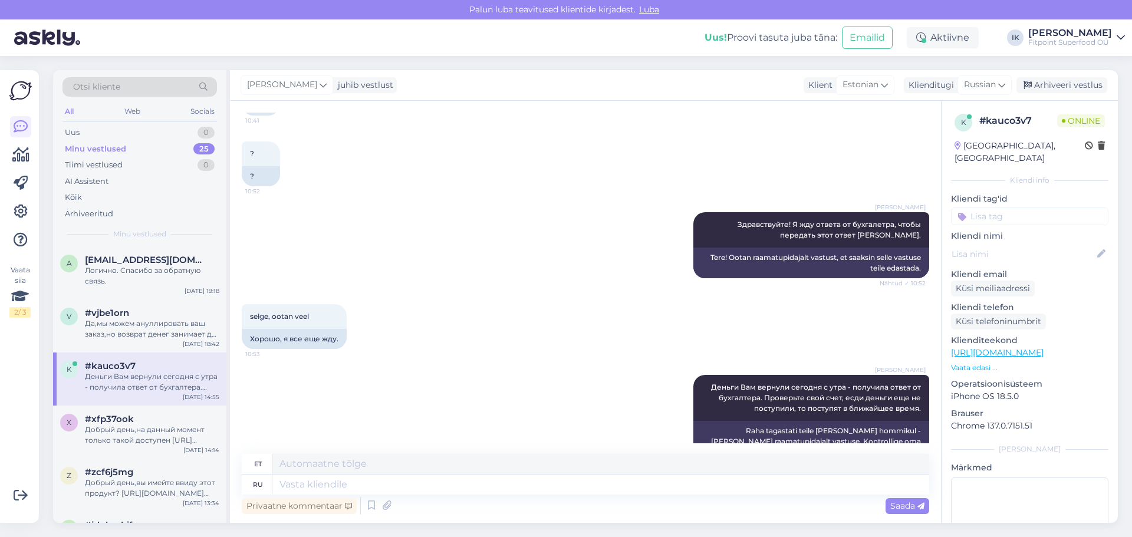
click at [530, 362] on div "Ilja Koivanen Деньги Вам вернули сегодня с утра - получила ответ от бухгалтера.…" at bounding box center [585, 418] width 687 height 113
click at [163, 277] on div "Логично. Спасибо за обратную связь." at bounding box center [152, 275] width 134 height 21
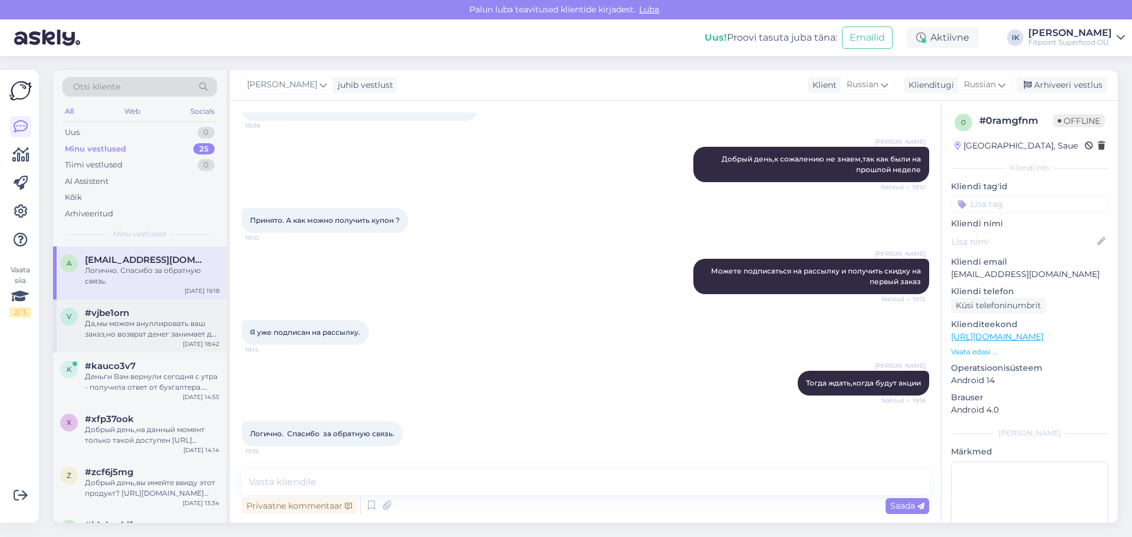
click at [157, 327] on div "Да,мы можем ануллировать ваш заказ,но возврат денег занимает до 2 недель,но обы…" at bounding box center [152, 328] width 134 height 21
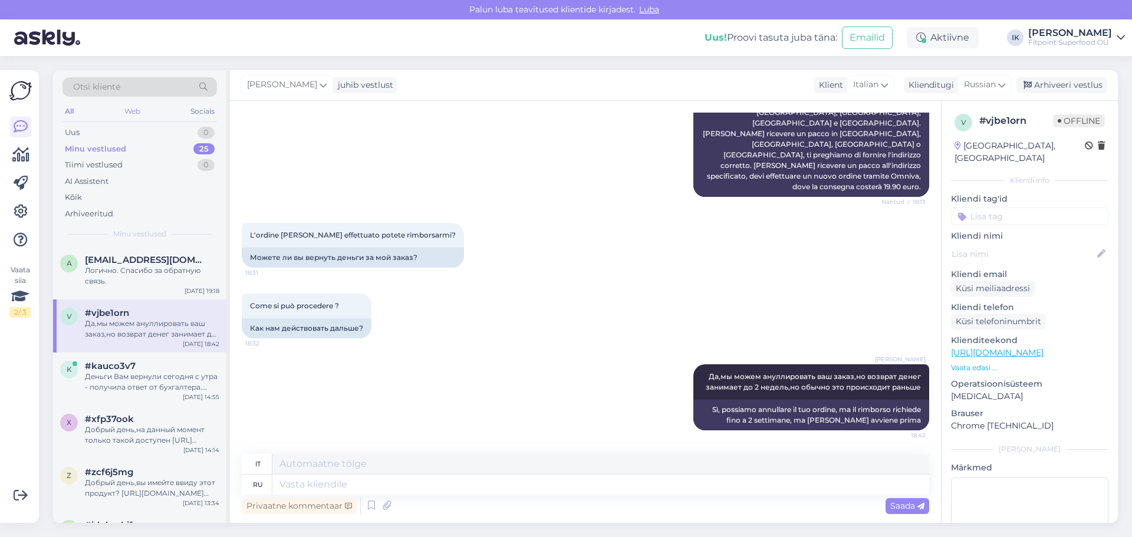
scroll to position [444, 0]
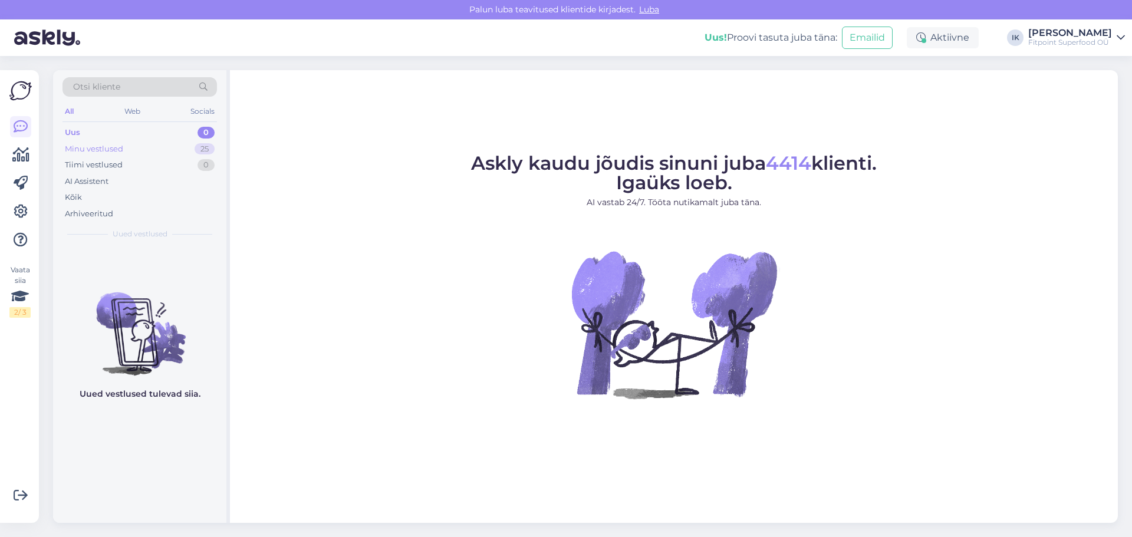
click at [183, 146] on div "Minu vestlused 25" at bounding box center [139, 149] width 154 height 17
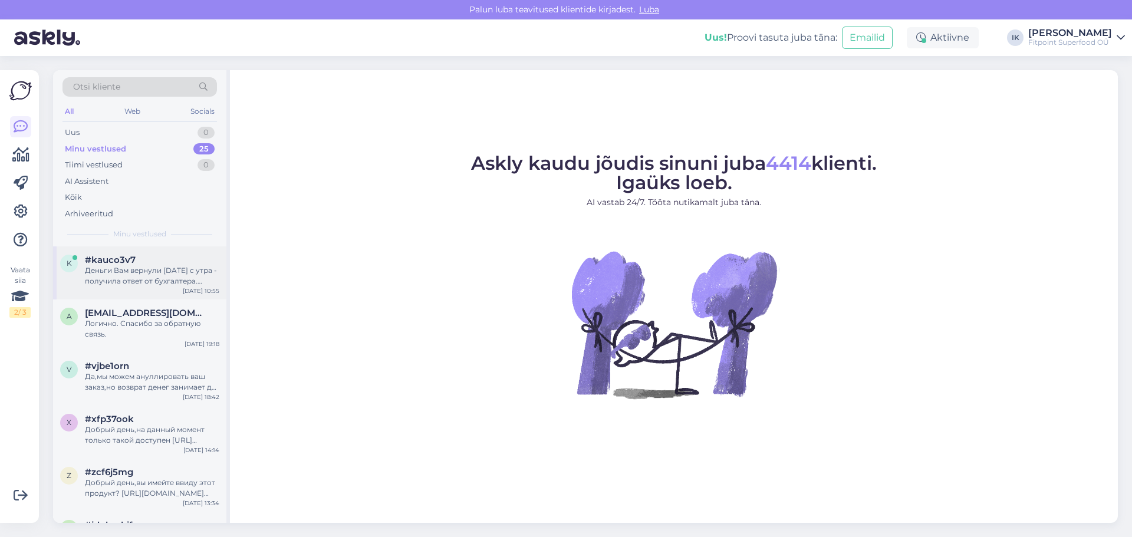
click at [183, 282] on div "Деньги Вам вернули [DATE] с утра - получила ответ от бухгалтера. Проверьте свой…" at bounding box center [152, 275] width 134 height 21
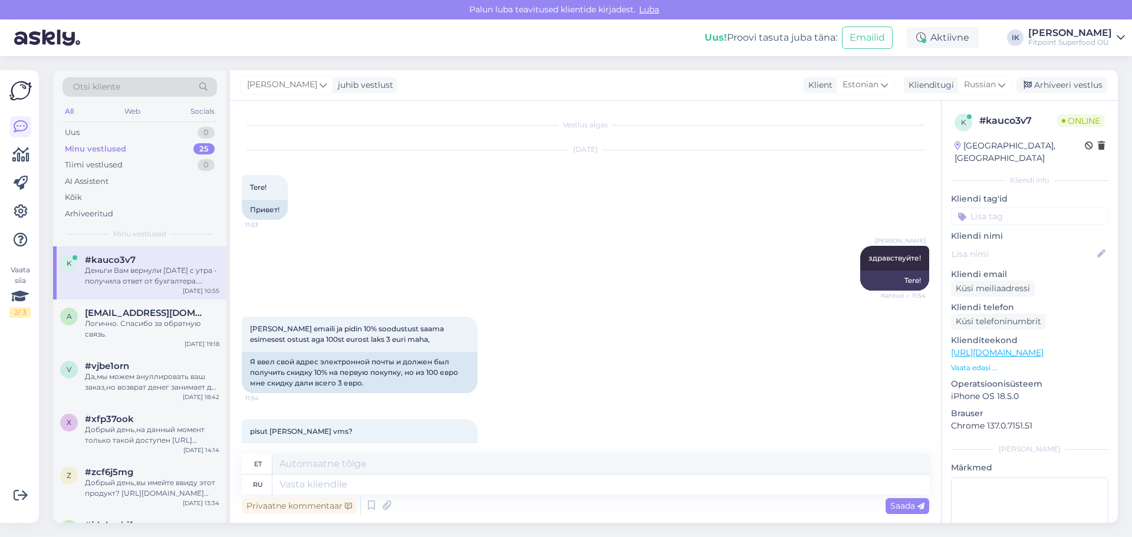
scroll to position [3833, 0]
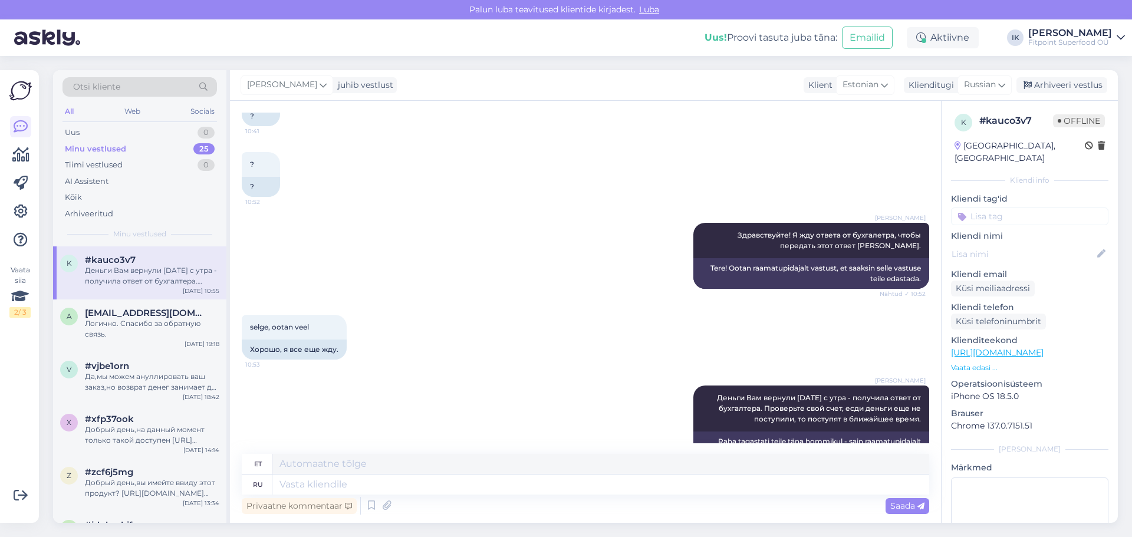
drag, startPoint x: 888, startPoint y: 273, endPoint x: 881, endPoint y: 274, distance: 7.2
click at [888, 302] on div "selge, ootan veel 10:53 Хорошо, я все еще жду." at bounding box center [585, 337] width 687 height 71
